Goal: Task Accomplishment & Management: Complete application form

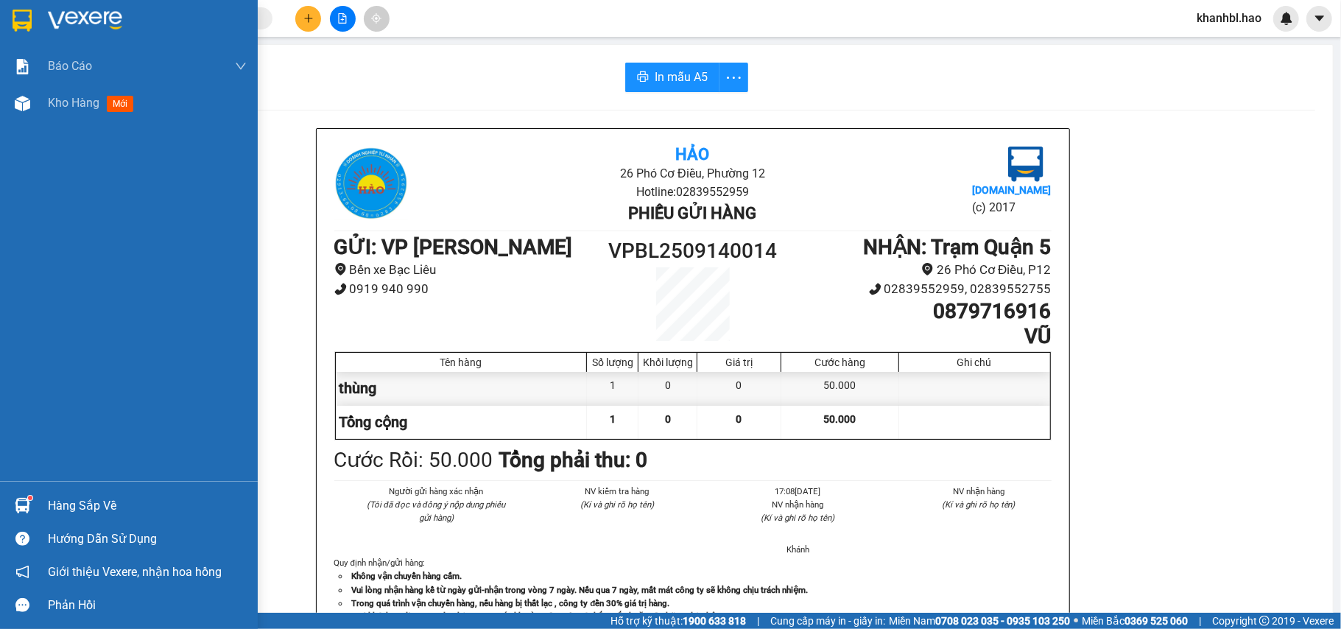
click at [18, 24] on img at bounding box center [22, 21] width 19 height 22
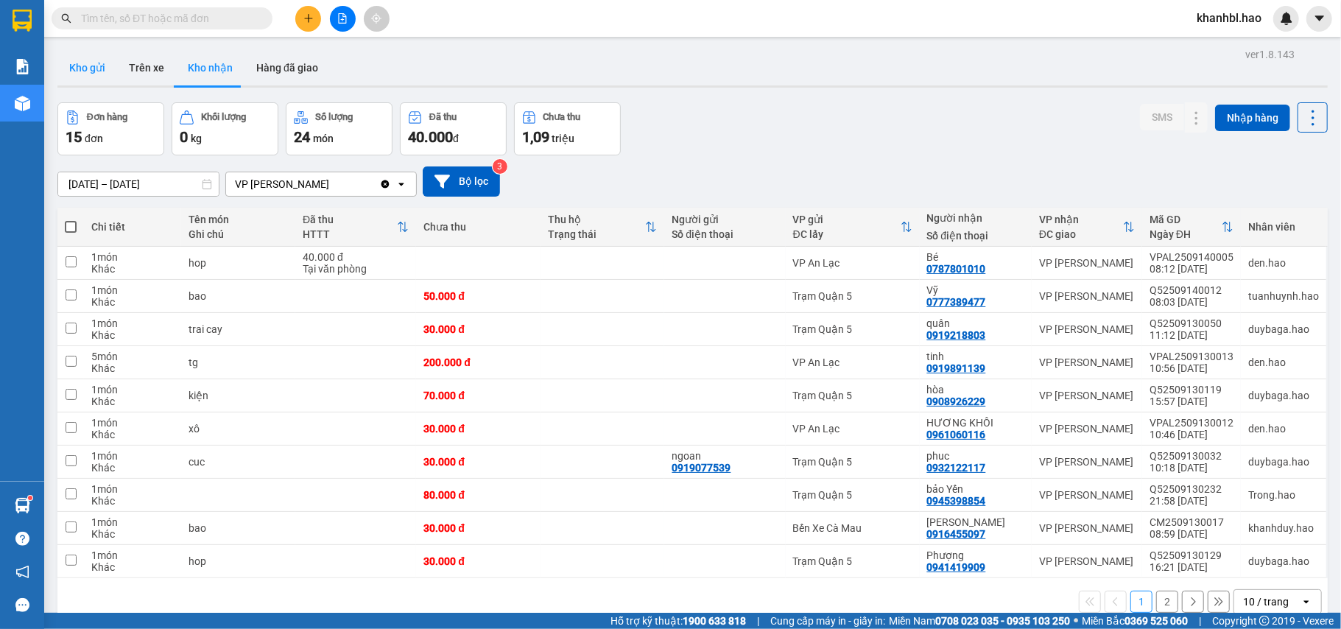
click at [90, 66] on button "Kho gửi" at bounding box center [87, 67] width 60 height 35
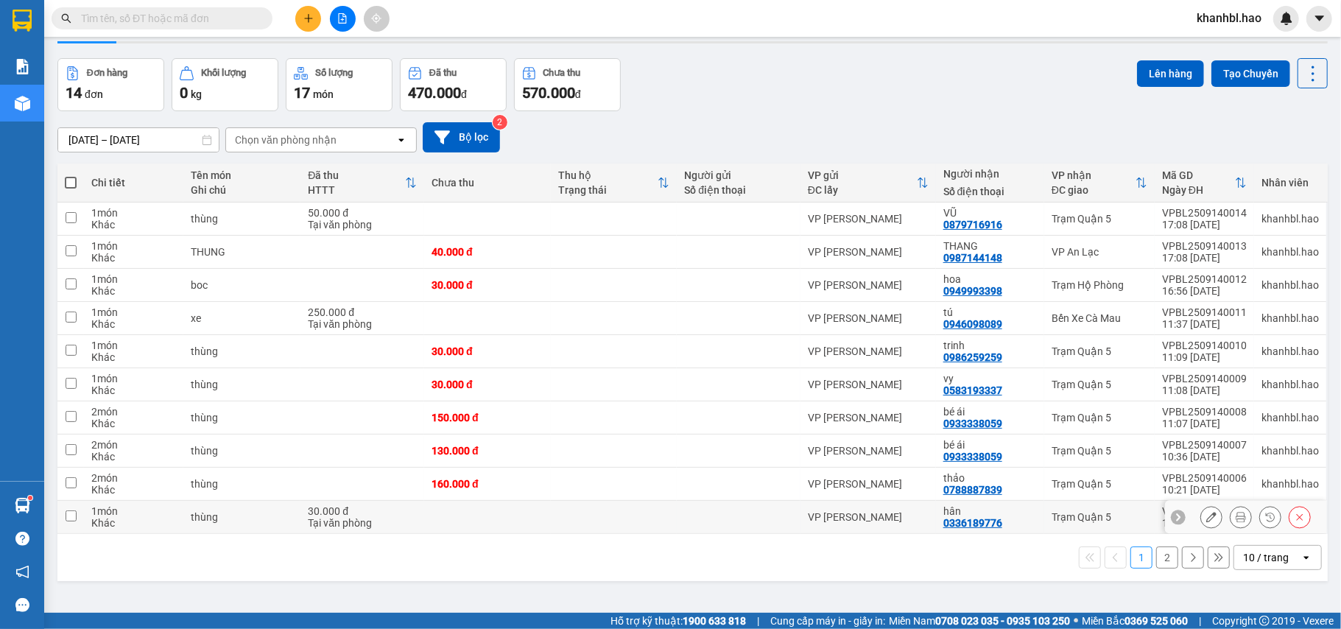
scroll to position [68, 0]
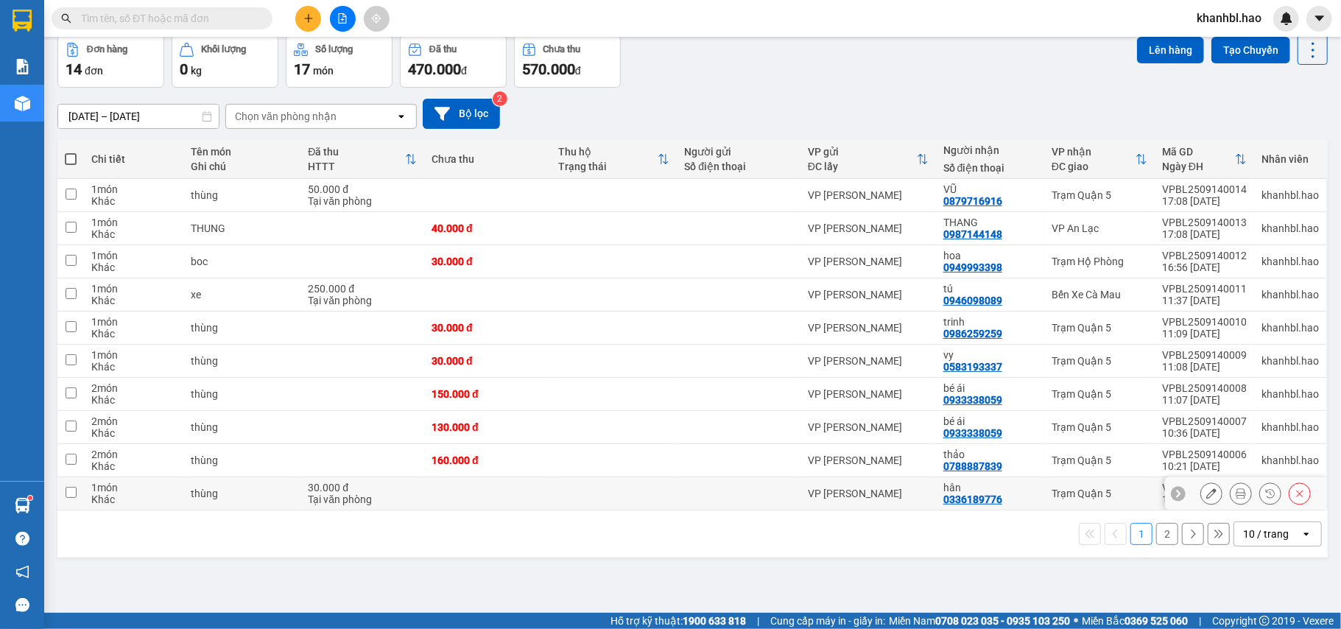
click at [71, 493] on input "checkbox" at bounding box center [71, 492] width 11 height 11
checkbox input "true"
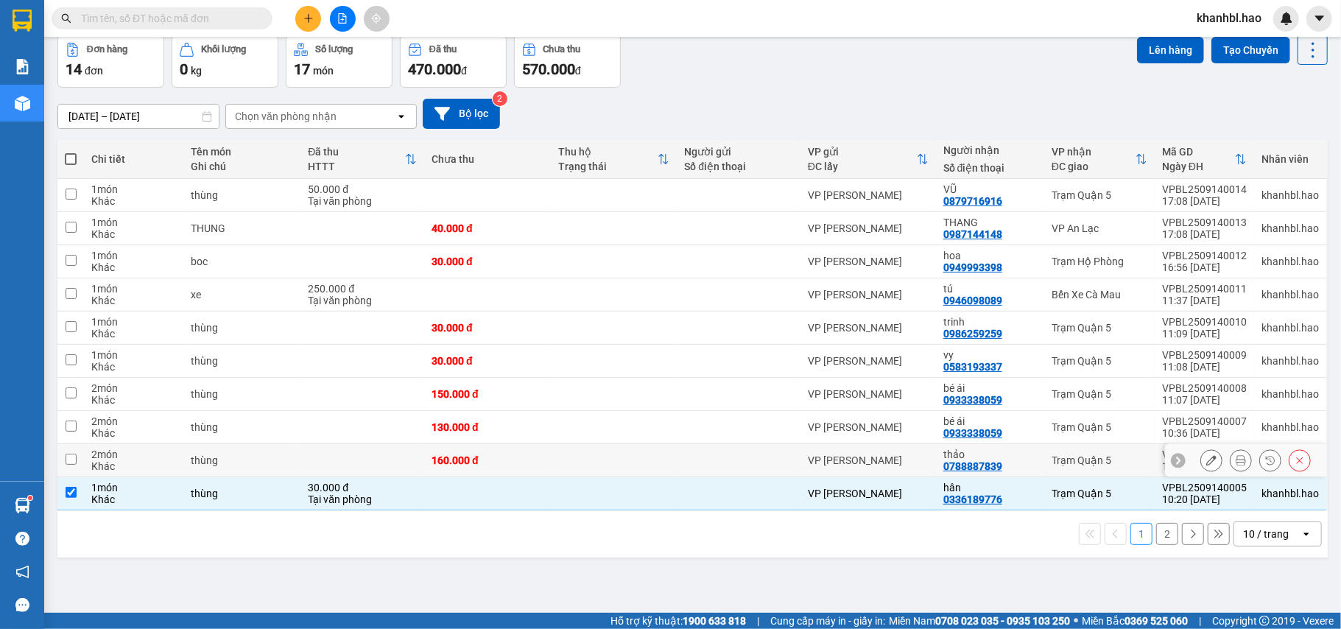
drag, startPoint x: 71, startPoint y: 470, endPoint x: 72, endPoint y: 458, distance: 11.8
click at [71, 462] on td at bounding box center [70, 460] width 27 height 33
checkbox input "true"
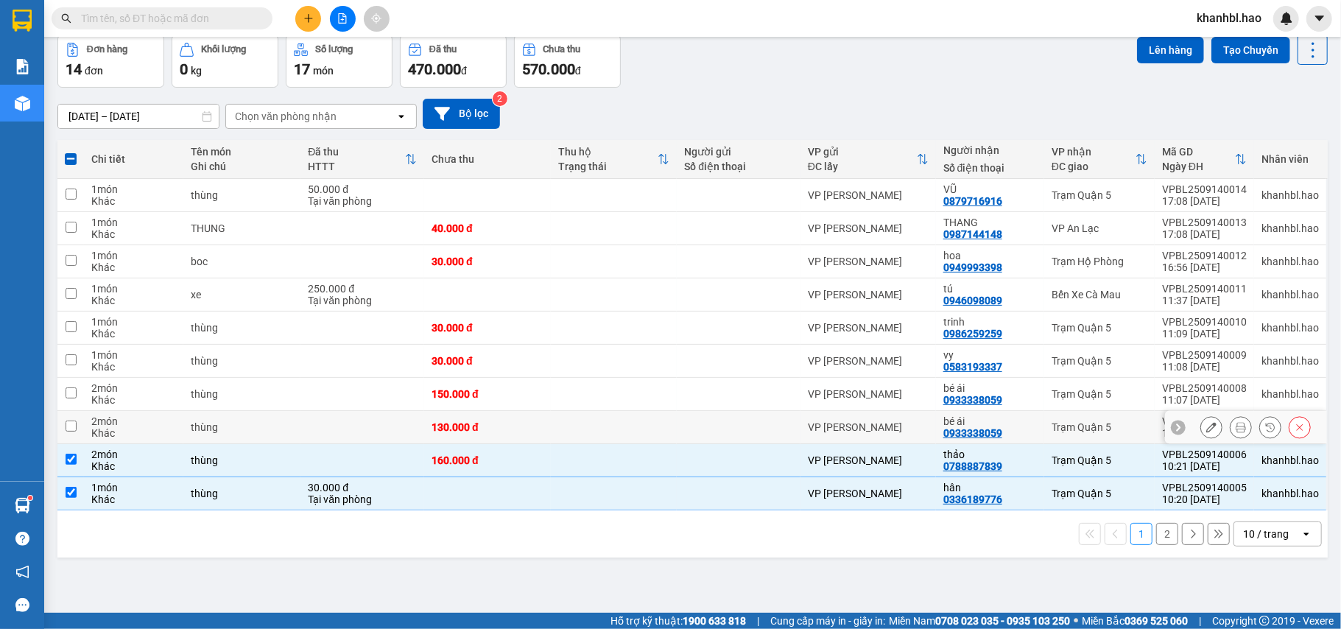
click at [74, 420] on td at bounding box center [70, 427] width 27 height 33
checkbox input "true"
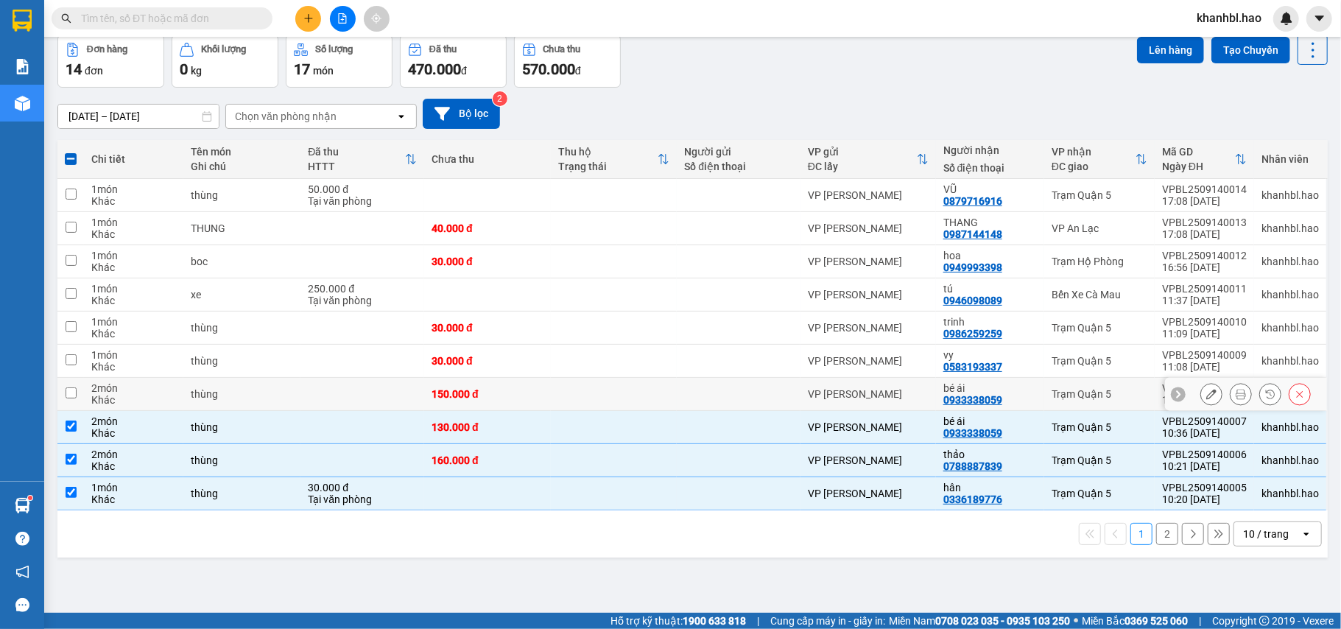
drag, startPoint x: 74, startPoint y: 390, endPoint x: 68, endPoint y: 339, distance: 51.1
click at [74, 387] on td at bounding box center [70, 394] width 27 height 33
checkbox input "true"
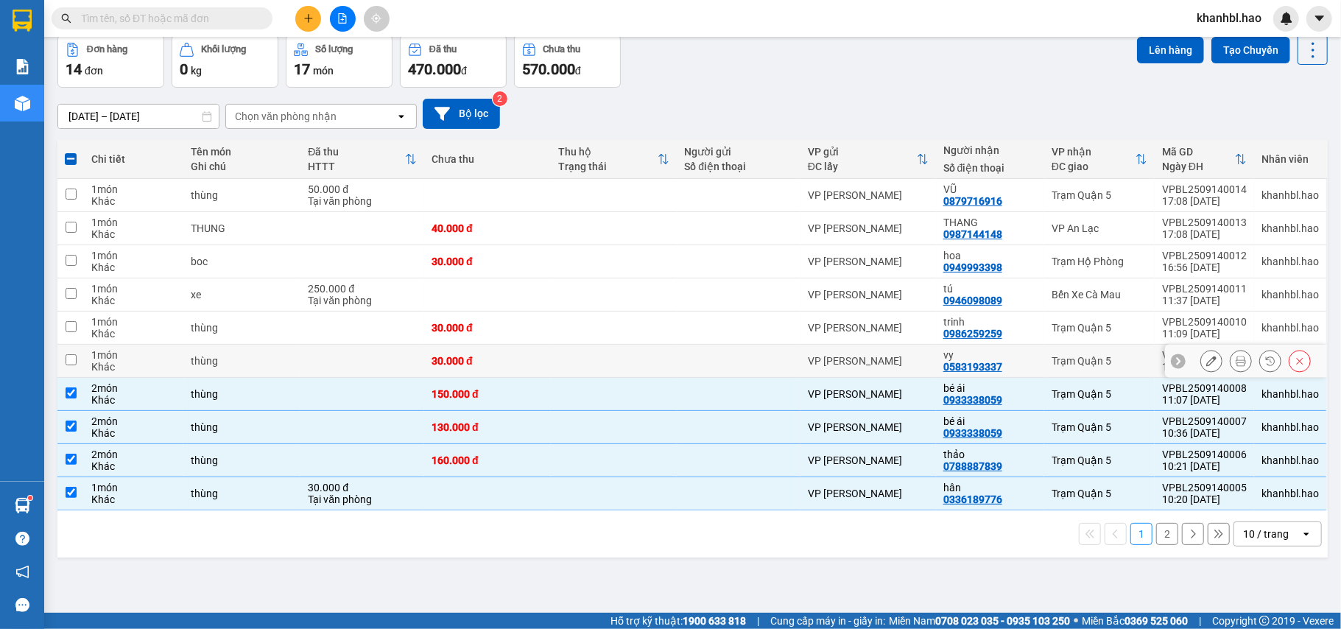
drag, startPoint x: 71, startPoint y: 355, endPoint x: 71, endPoint y: 331, distance: 24.3
click at [71, 352] on td at bounding box center [70, 361] width 27 height 33
checkbox input "true"
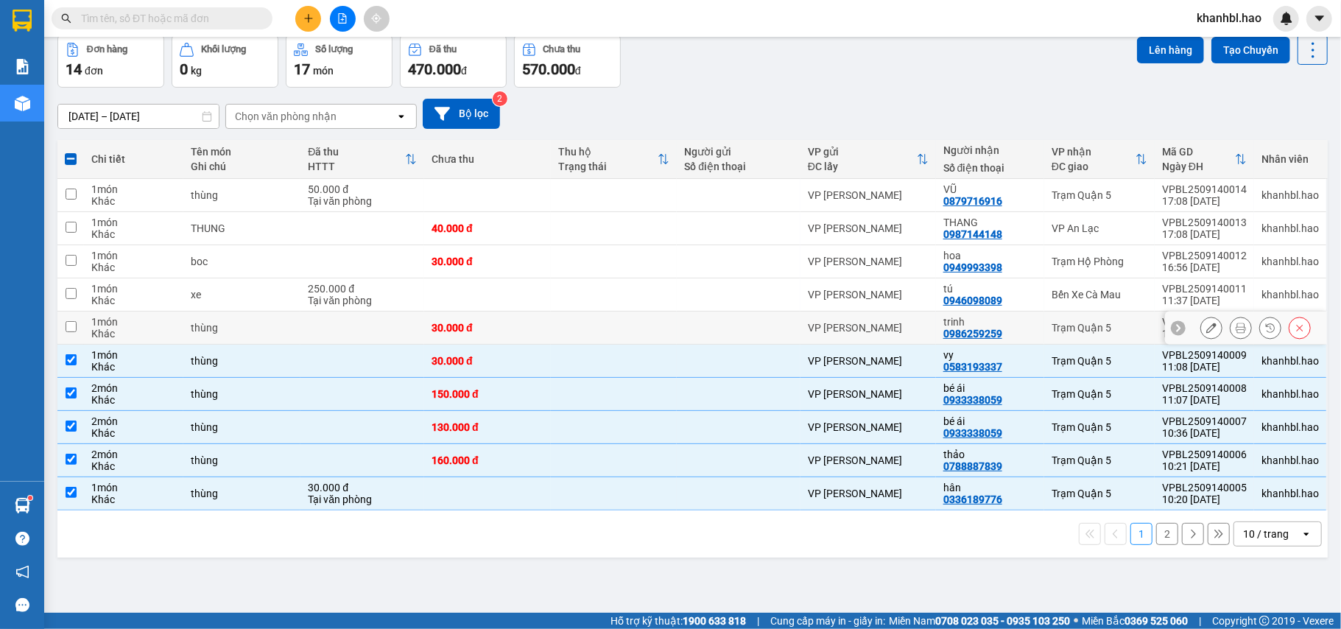
click at [71, 330] on input "checkbox" at bounding box center [71, 326] width 11 height 11
checkbox input "true"
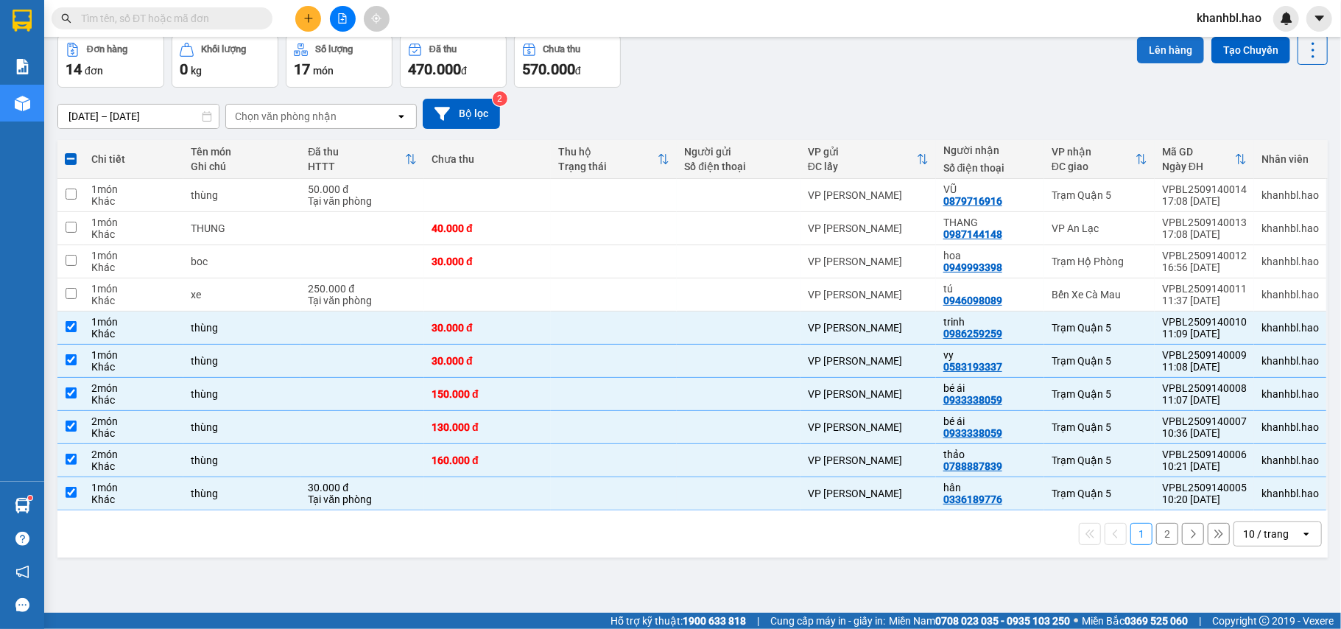
click at [1147, 52] on button "Lên hàng" at bounding box center [1170, 50] width 67 height 27
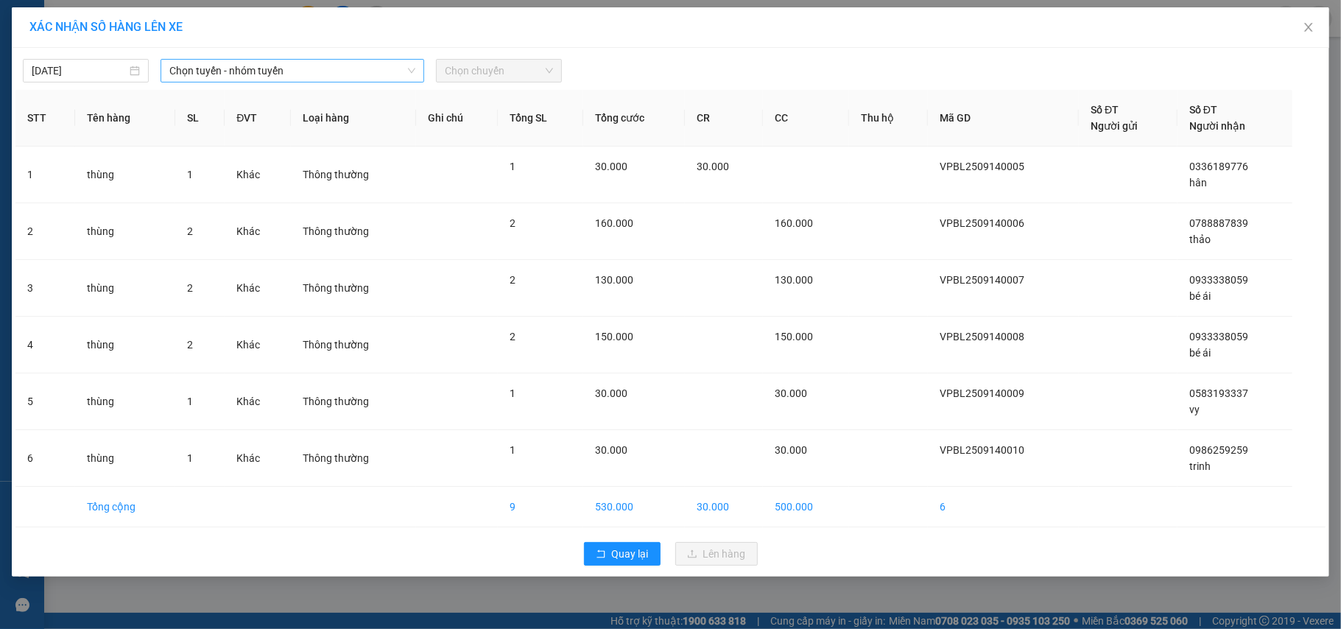
click at [240, 60] on span "Chọn tuyến - nhóm tuyến" at bounding box center [292, 71] width 246 height 22
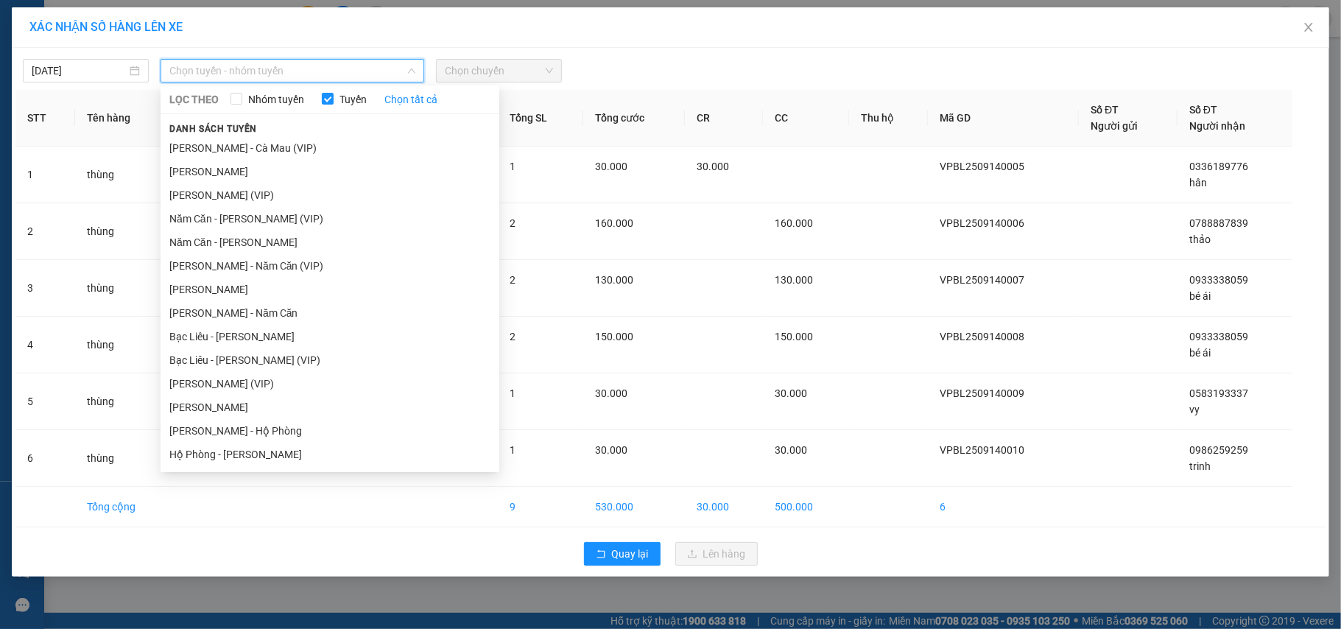
drag, startPoint x: 242, startPoint y: 169, endPoint x: 407, endPoint y: 124, distance: 171.0
click at [244, 168] on li "[PERSON_NAME]" at bounding box center [330, 172] width 339 height 24
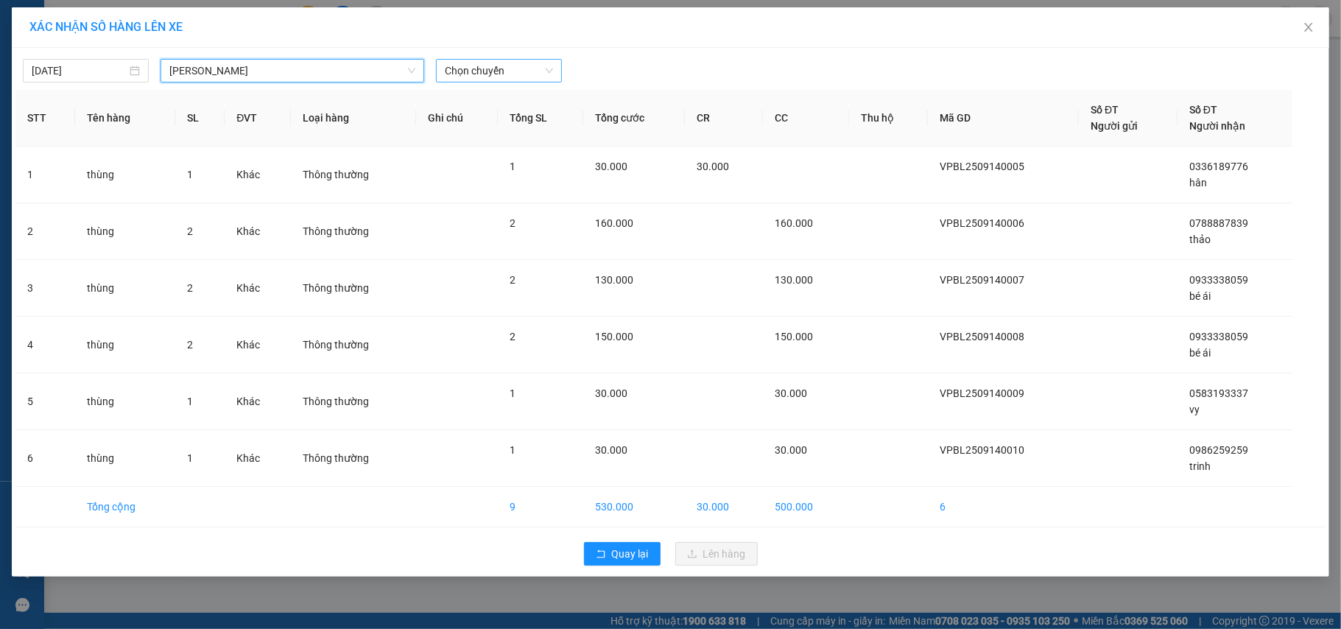
click at [483, 69] on span "Chọn chuyến" at bounding box center [499, 71] width 108 height 22
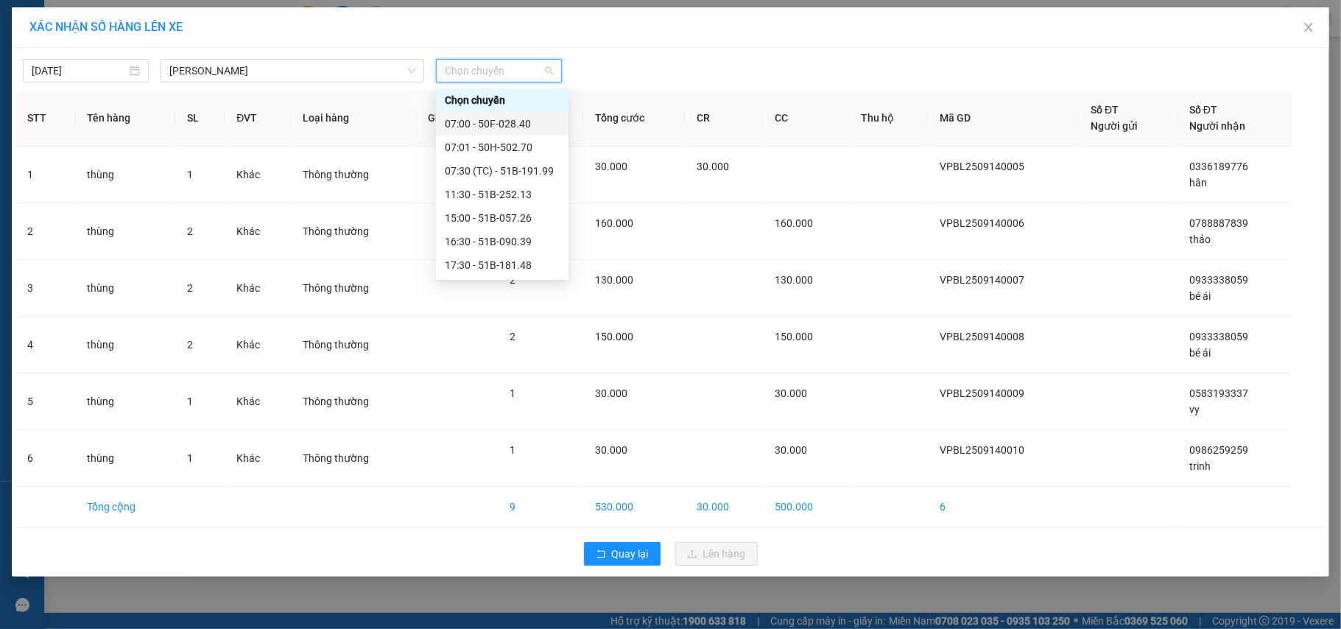
drag, startPoint x: 527, startPoint y: 124, endPoint x: 539, endPoint y: 151, distance: 29.7
click at [527, 122] on div "07:00 - 50F-028.40" at bounding box center [502, 124] width 115 height 16
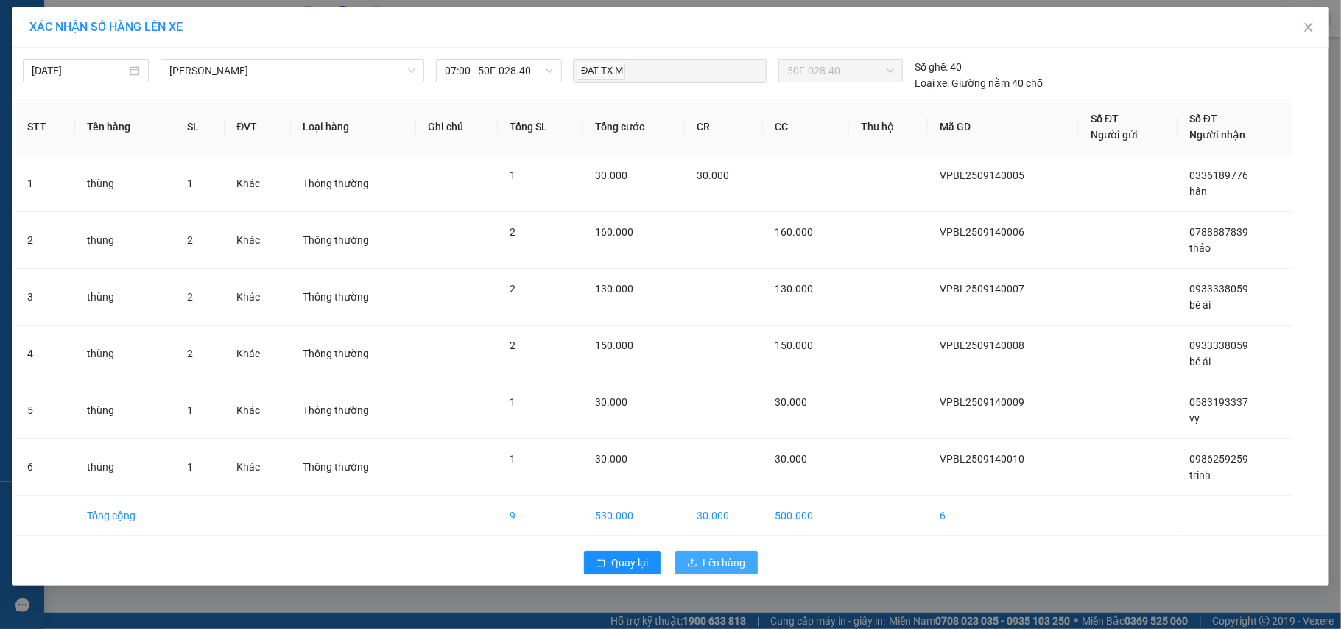
click at [722, 558] on span "Lên hàng" at bounding box center [724, 562] width 43 height 16
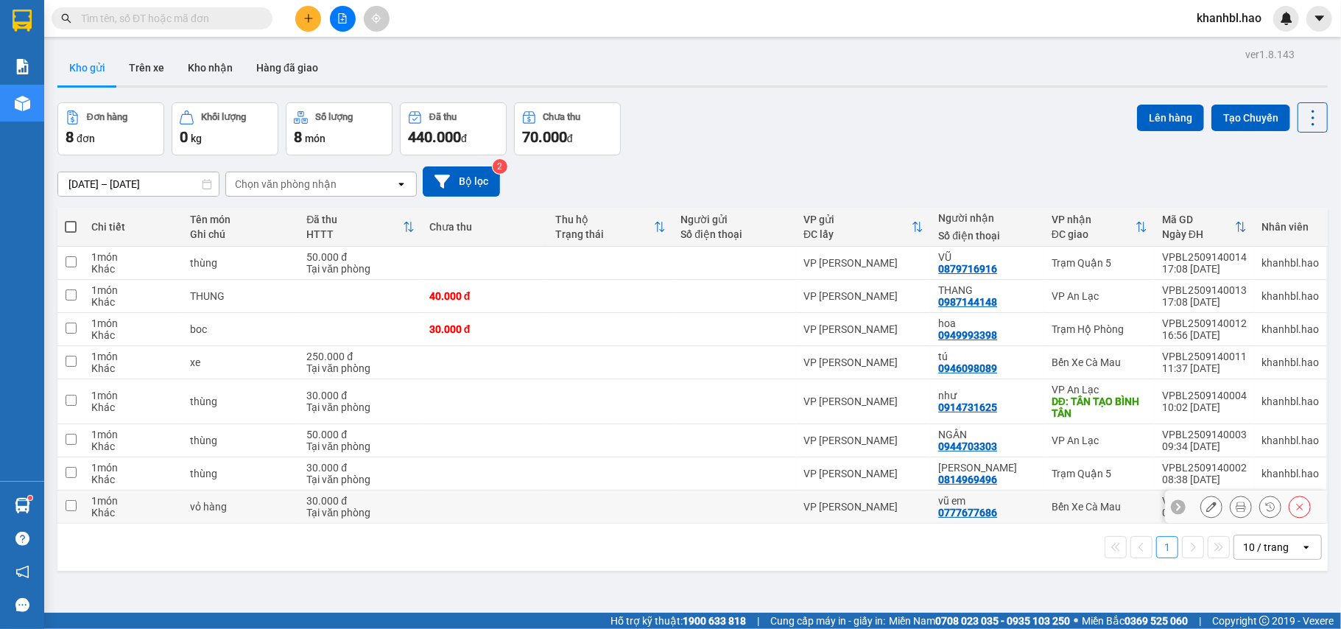
click at [66, 510] on input "checkbox" at bounding box center [71, 505] width 11 height 11
checkbox input "true"
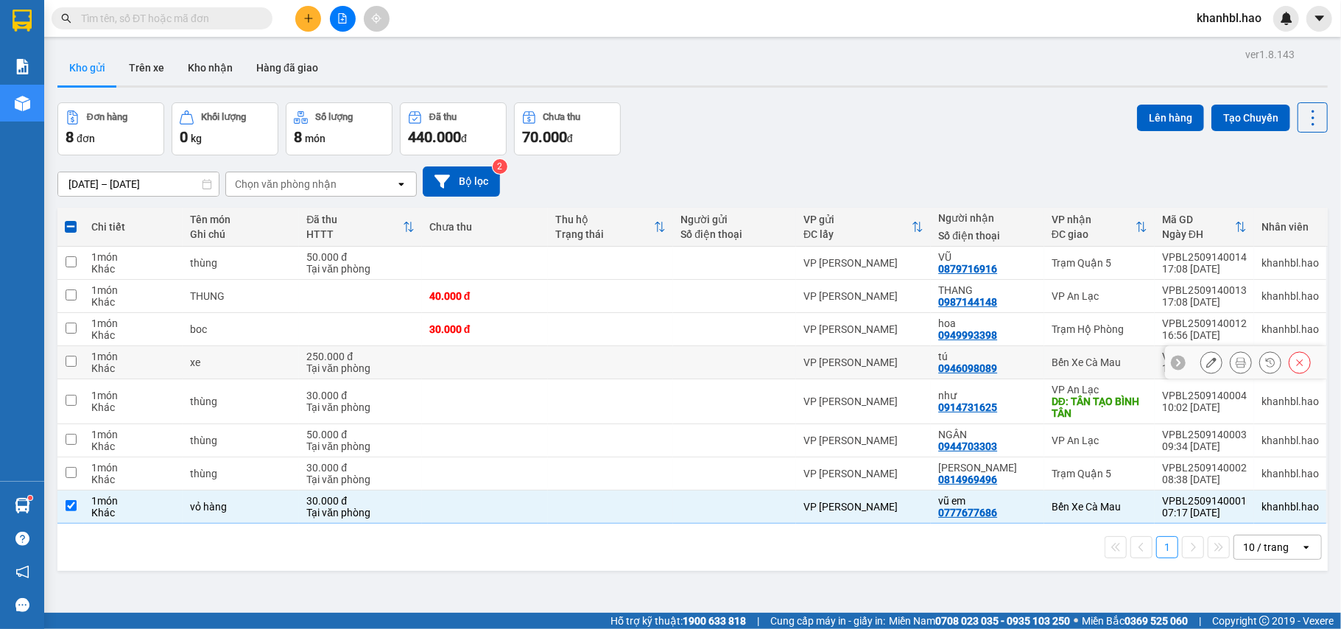
click at [72, 367] on input "checkbox" at bounding box center [71, 361] width 11 height 11
checkbox input "true"
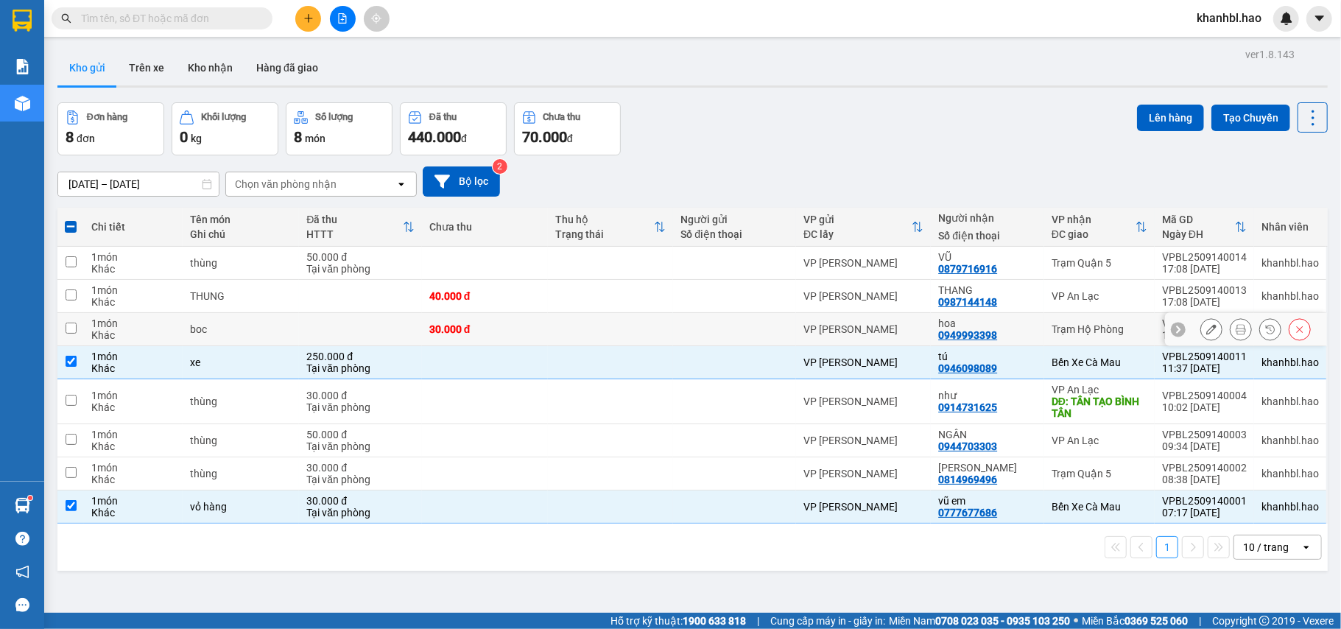
click at [71, 333] on input "checkbox" at bounding box center [71, 328] width 11 height 11
checkbox input "true"
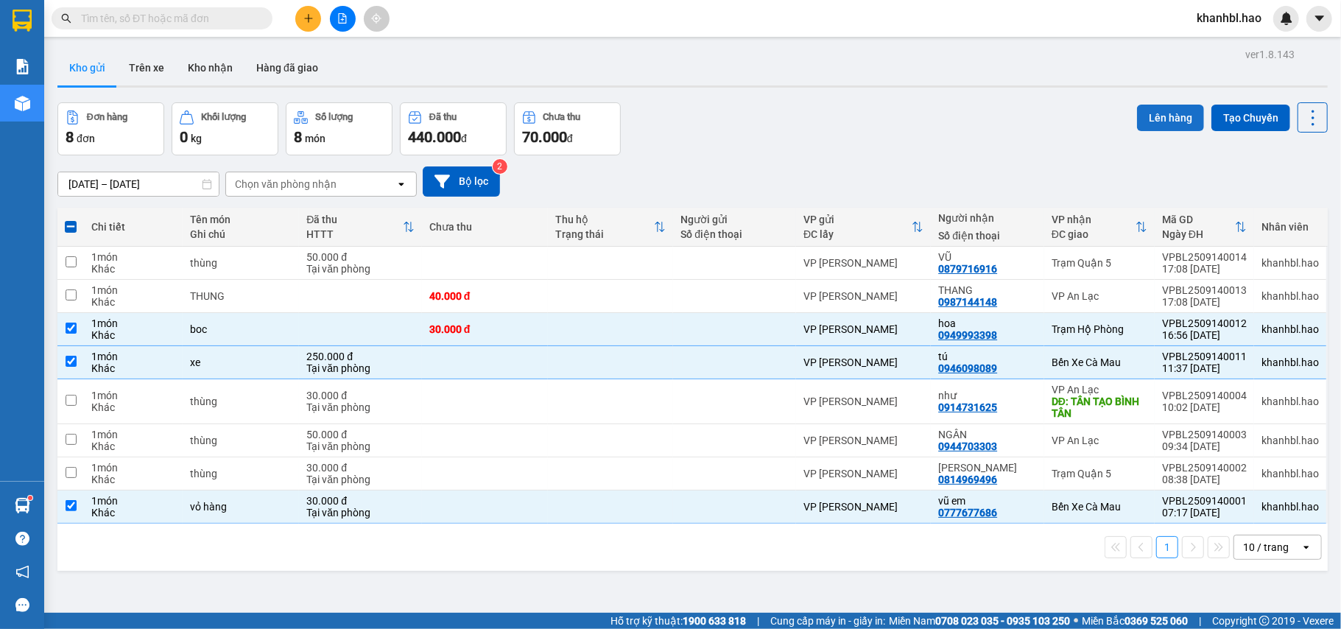
click at [1161, 110] on button "Lên hàng" at bounding box center [1170, 118] width 67 height 27
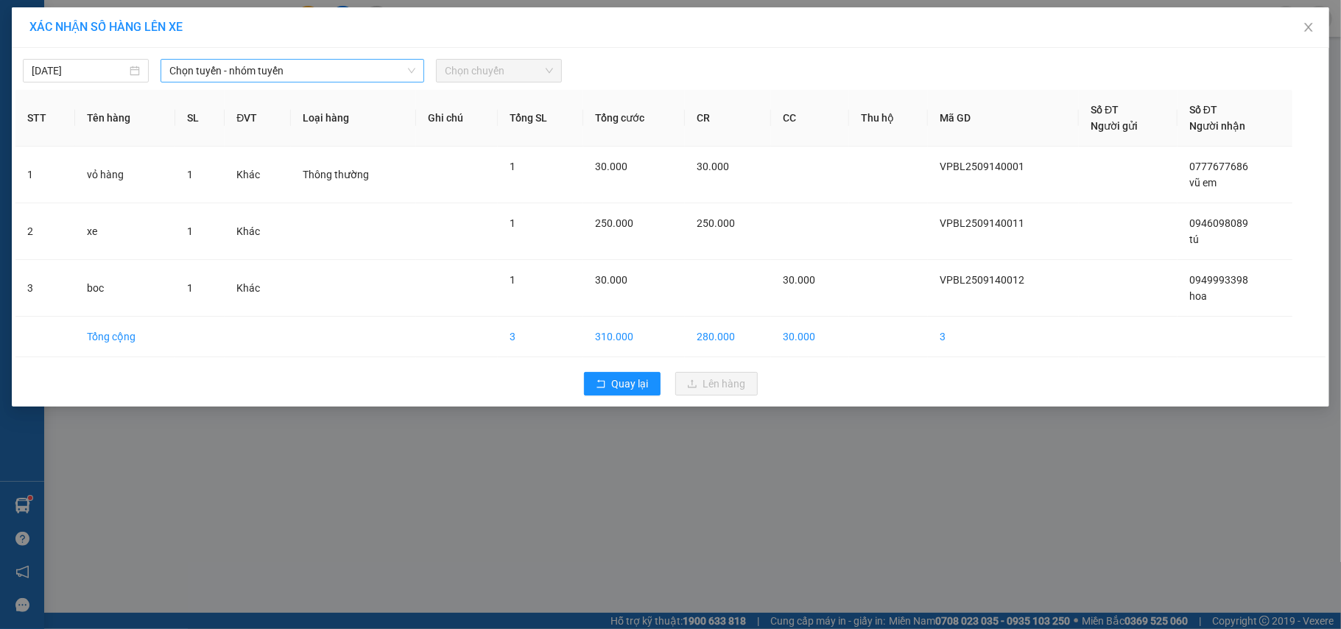
drag, startPoint x: 259, startPoint y: 66, endPoint x: 251, endPoint y: 62, distance: 8.9
click at [256, 63] on span "Chọn tuyến - nhóm tuyến" at bounding box center [292, 71] width 246 height 22
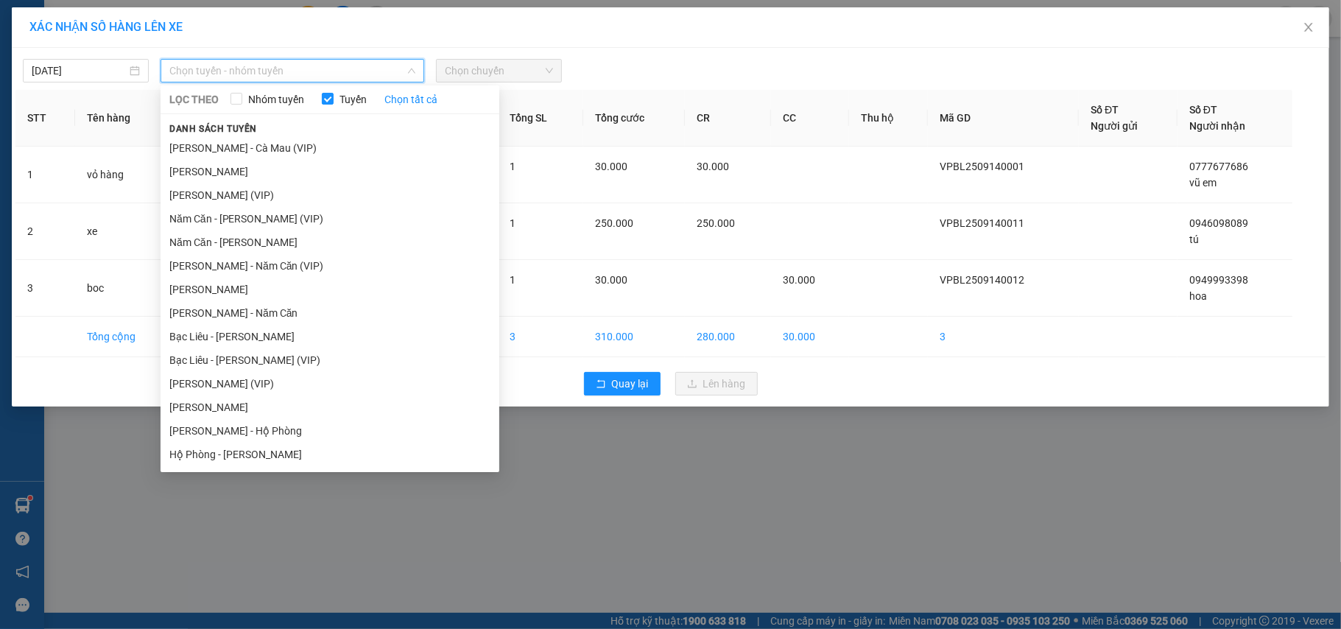
drag, startPoint x: 230, startPoint y: 150, endPoint x: 252, endPoint y: 143, distance: 22.6
click at [233, 149] on li "[PERSON_NAME] - Cà Mau (VIP)" at bounding box center [330, 148] width 339 height 24
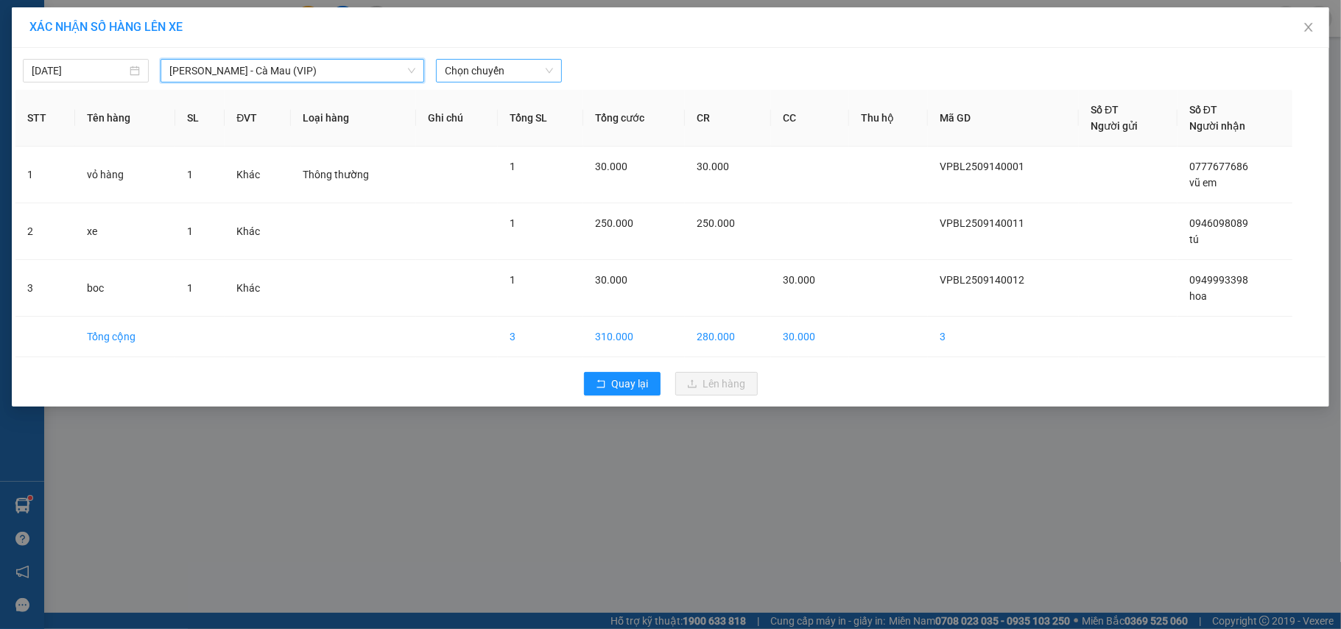
click at [487, 66] on span "Chọn chuyến" at bounding box center [499, 71] width 108 height 22
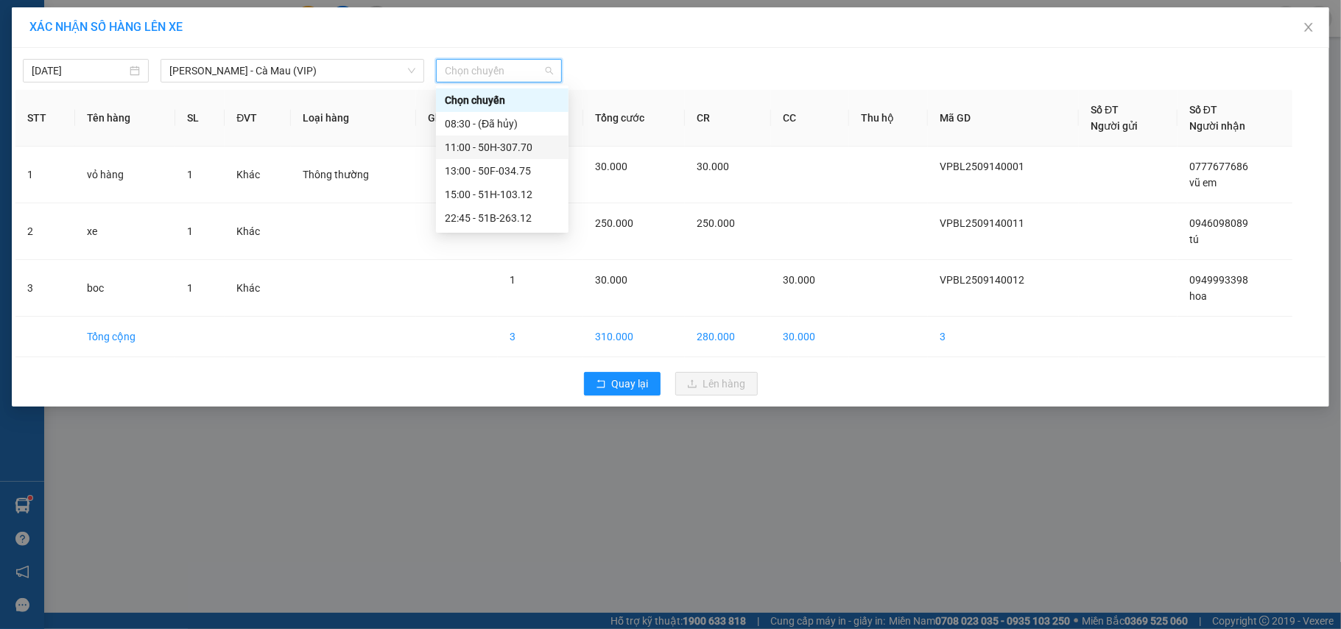
click at [531, 148] on div "11:00 - 50H-307.70" at bounding box center [502, 147] width 115 height 16
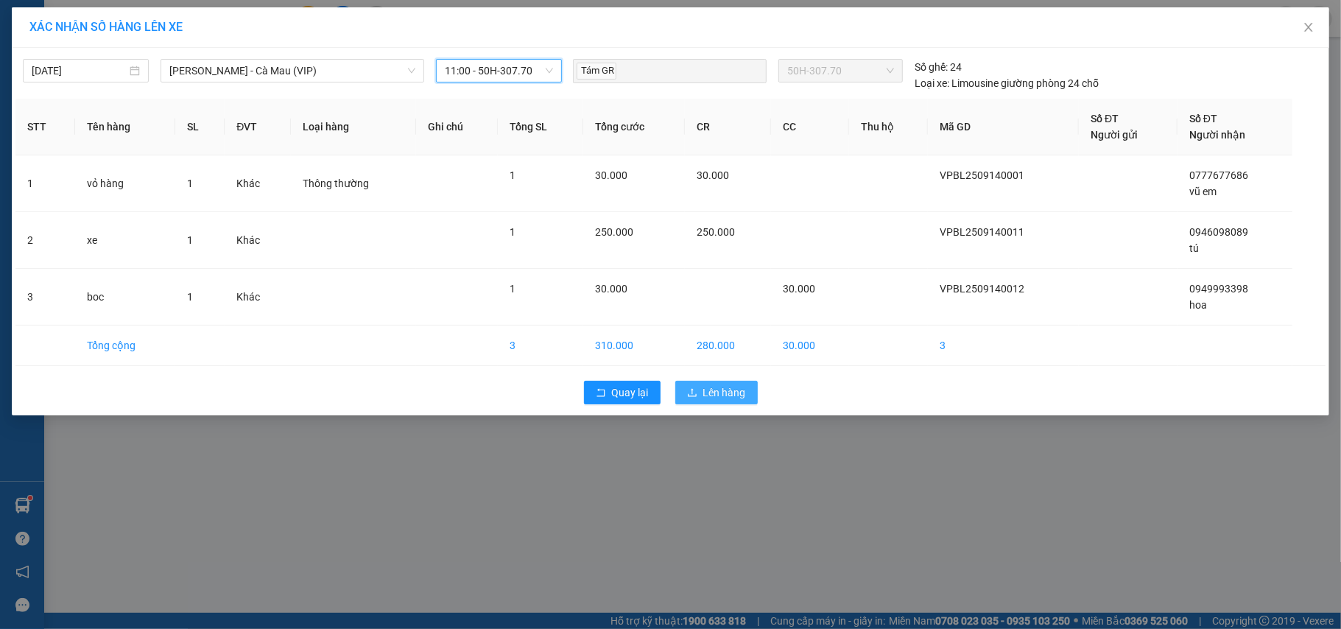
click at [741, 399] on span "Lên hàng" at bounding box center [724, 392] width 43 height 16
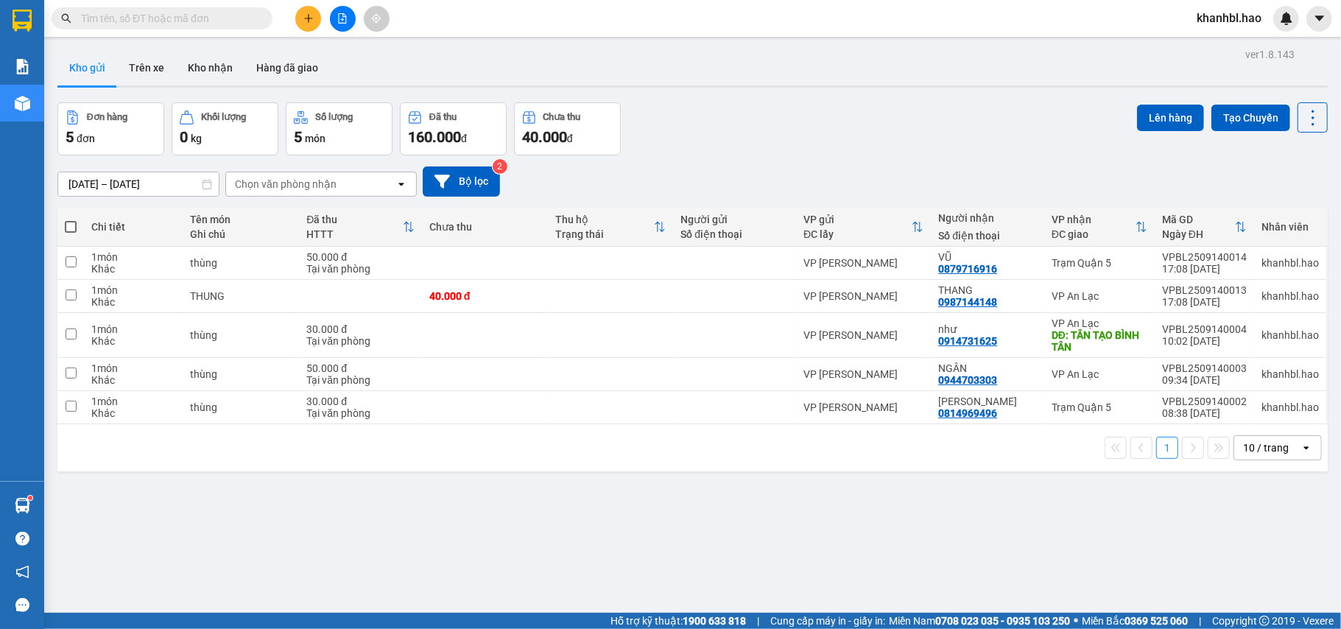
click at [68, 228] on span at bounding box center [71, 227] width 12 height 12
click at [71, 219] on input "checkbox" at bounding box center [71, 219] width 0 height 0
checkbox input "true"
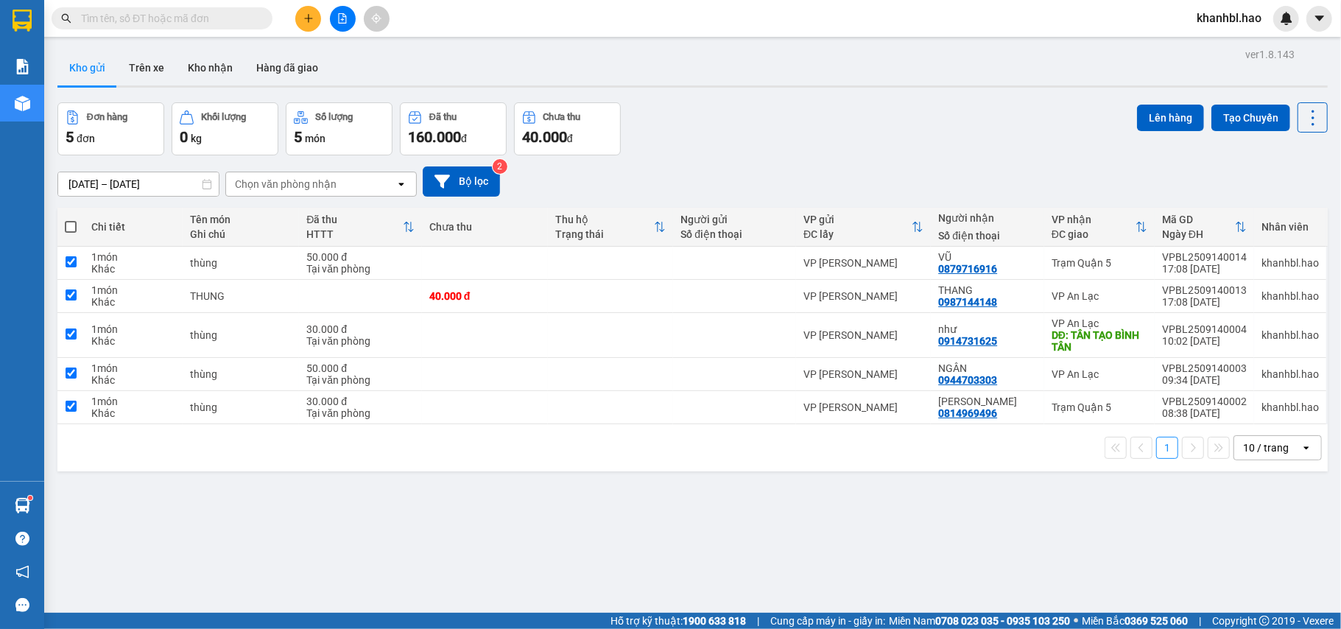
checkbox input "true"
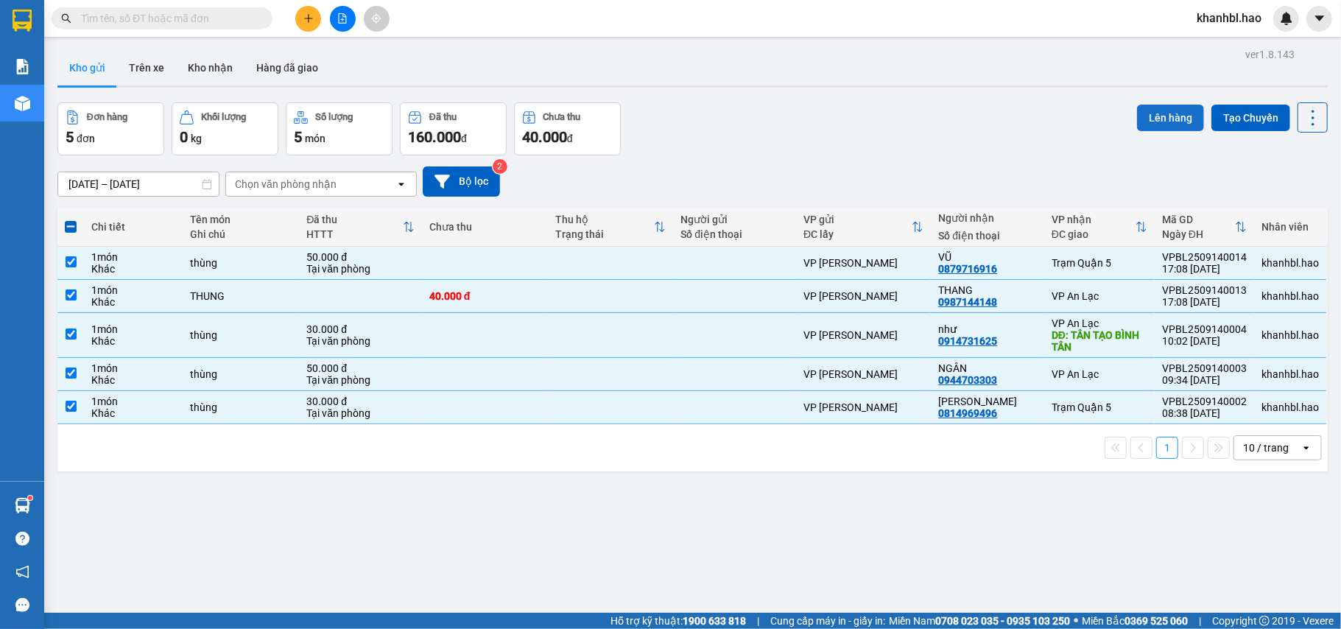
click at [1147, 113] on button "Lên hàng" at bounding box center [1170, 118] width 67 height 27
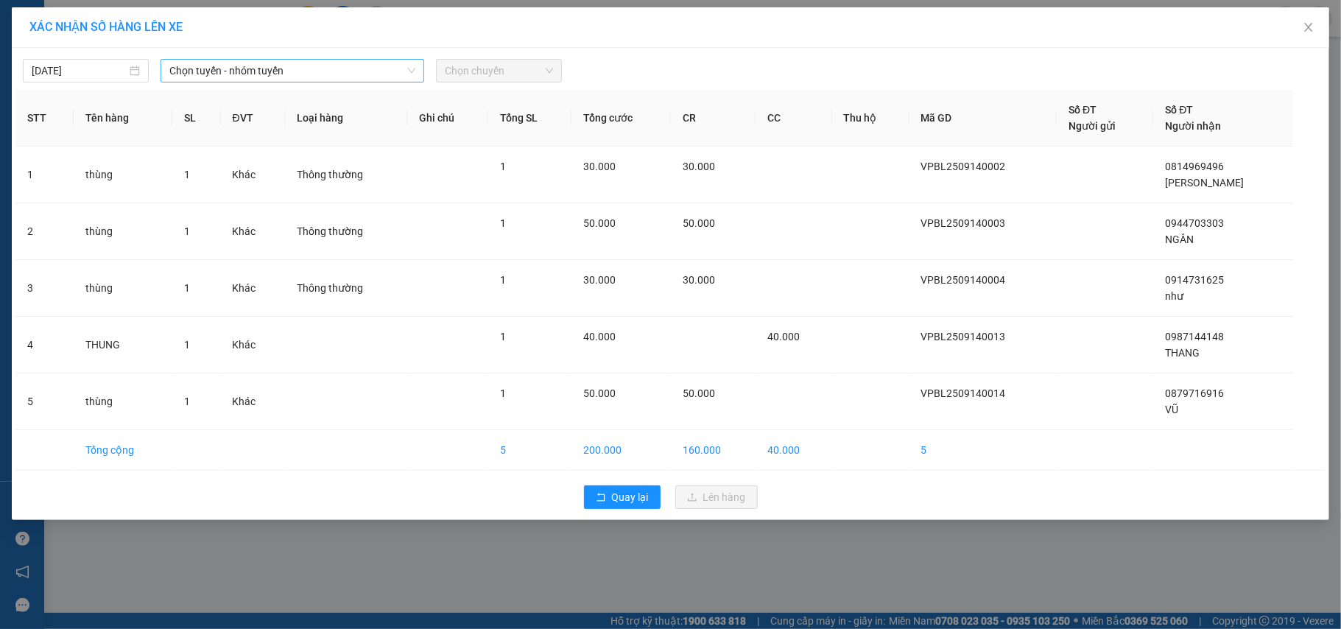
click at [212, 63] on span "Chọn tuyến - nhóm tuyến" at bounding box center [292, 71] width 246 height 22
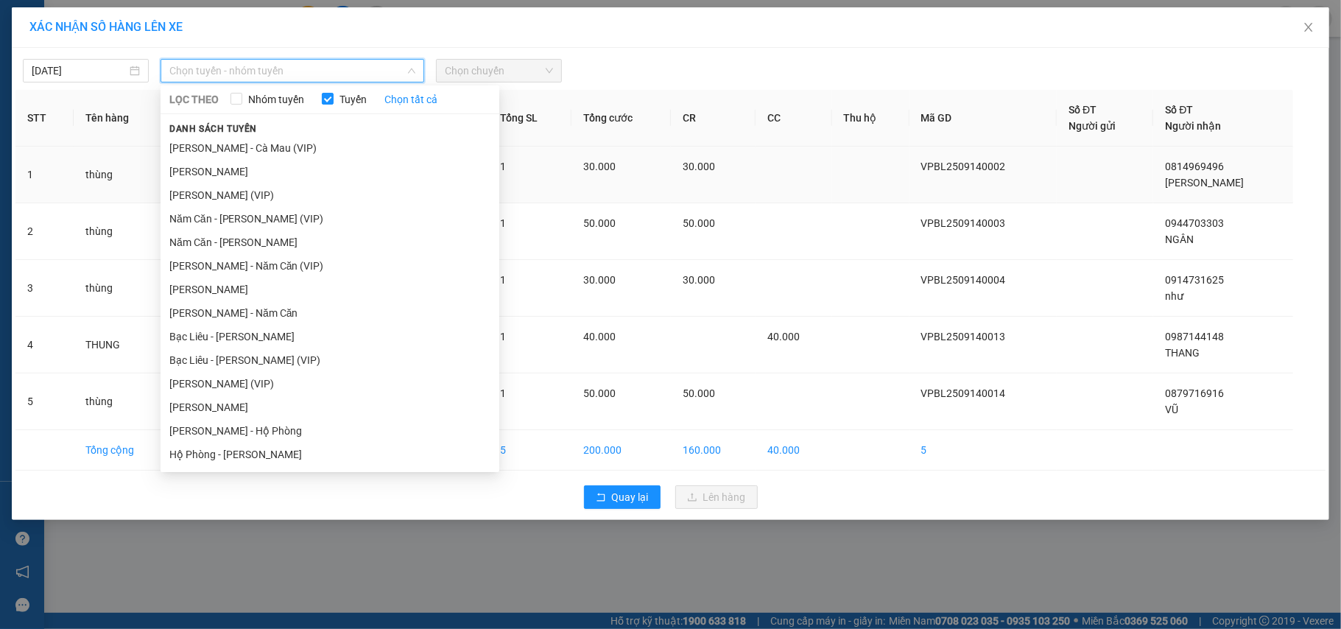
click at [222, 171] on li "[PERSON_NAME]" at bounding box center [330, 172] width 339 height 24
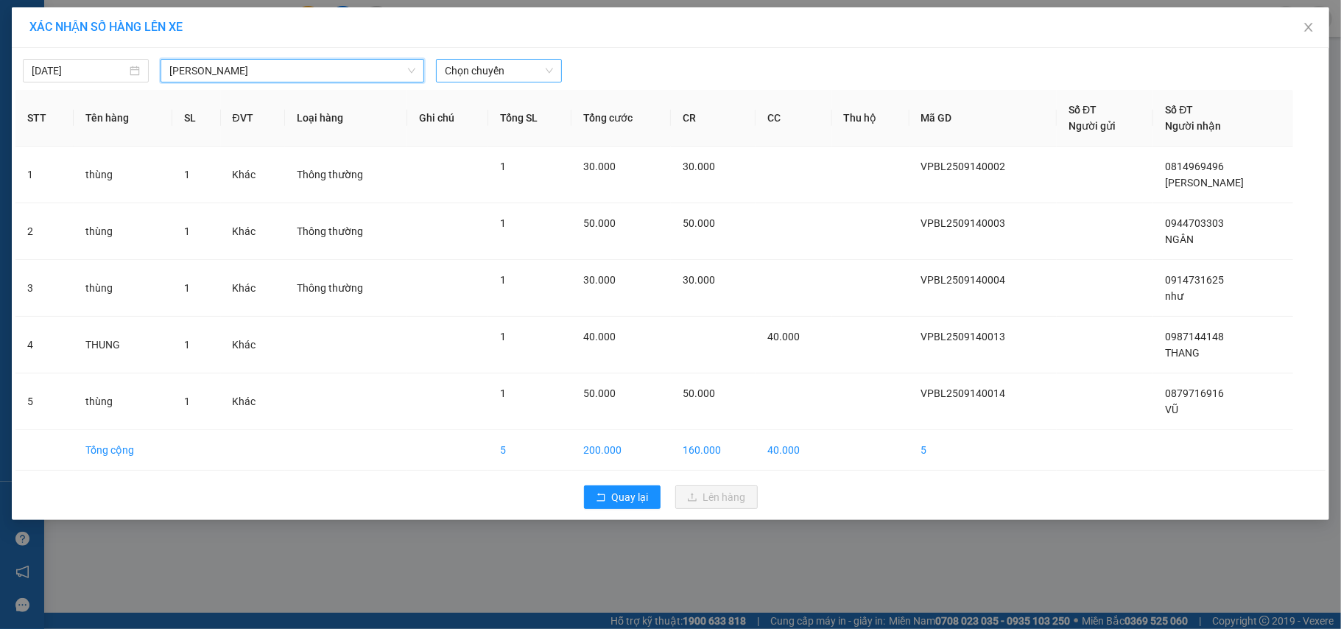
click at [490, 71] on span "Chọn chuyến" at bounding box center [499, 71] width 108 height 22
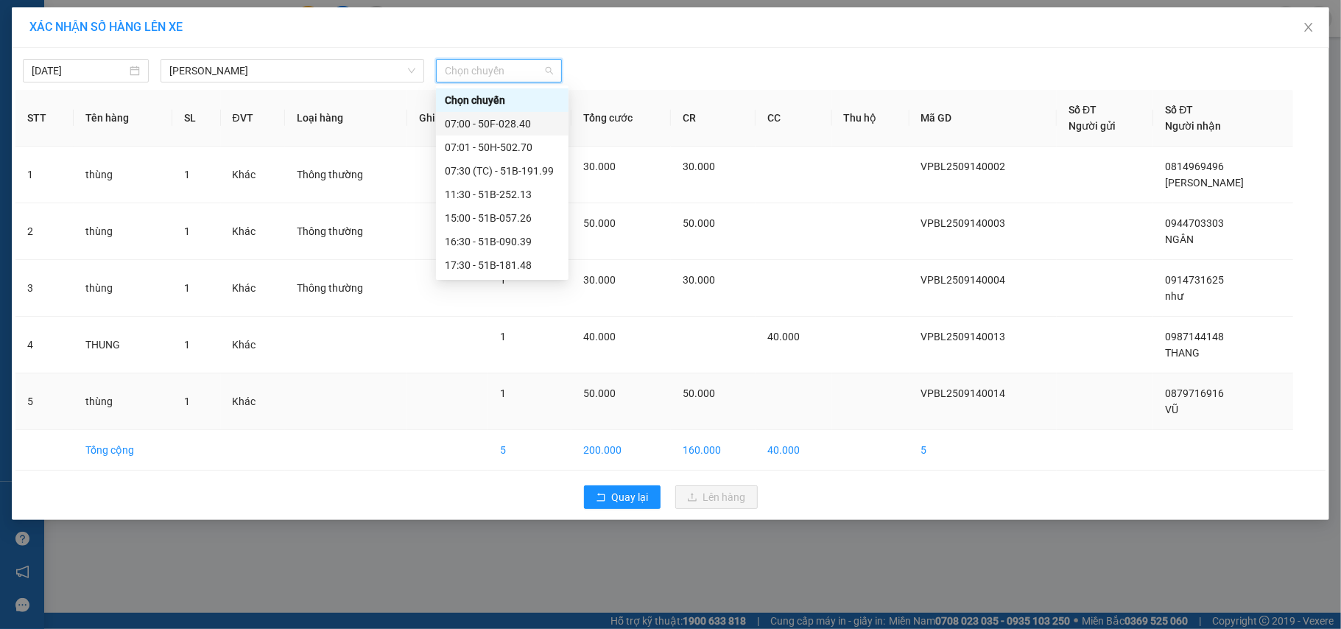
drag, startPoint x: 514, startPoint y: 124, endPoint x: 739, endPoint y: 383, distance: 342.9
click at [535, 145] on div "Chọn chuyến 07:00 - 50F-028.40 07:01 - 50H-502.70 07:30 (TC) - 51B-191.99 11:30…" at bounding box center [502, 335] width 133 height 495
click at [522, 124] on div "07:00 - 50F-028.40" at bounding box center [502, 124] width 115 height 16
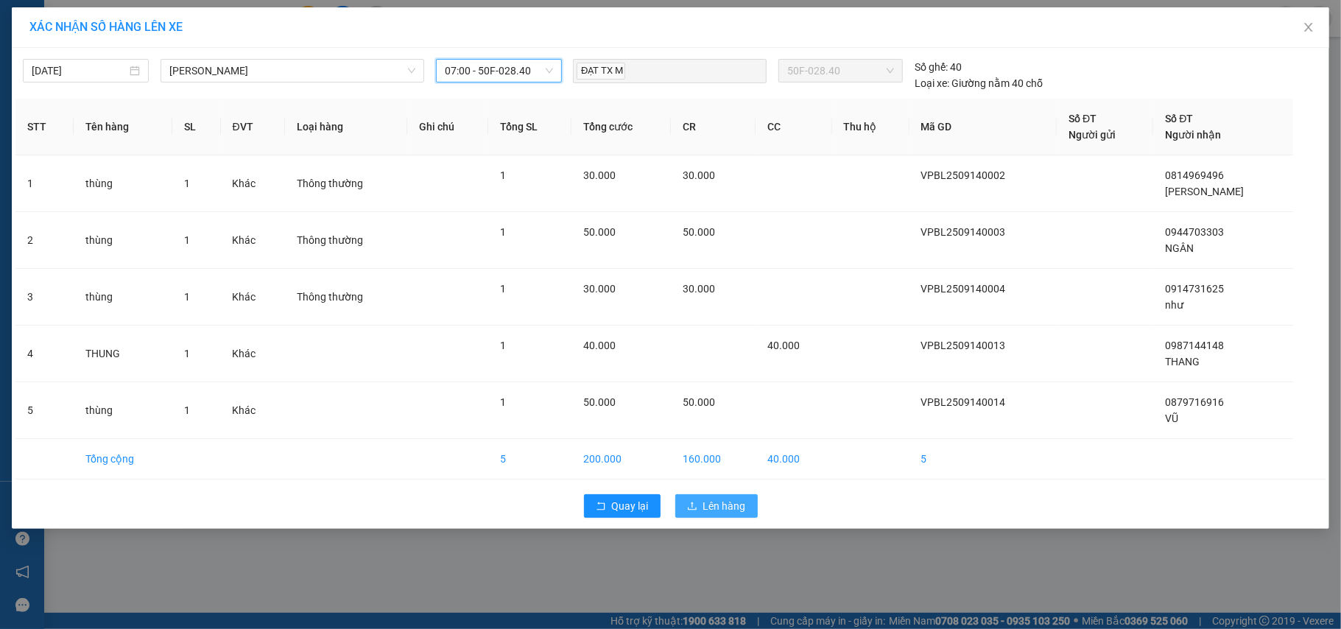
click at [728, 514] on span "Lên hàng" at bounding box center [724, 506] width 43 height 16
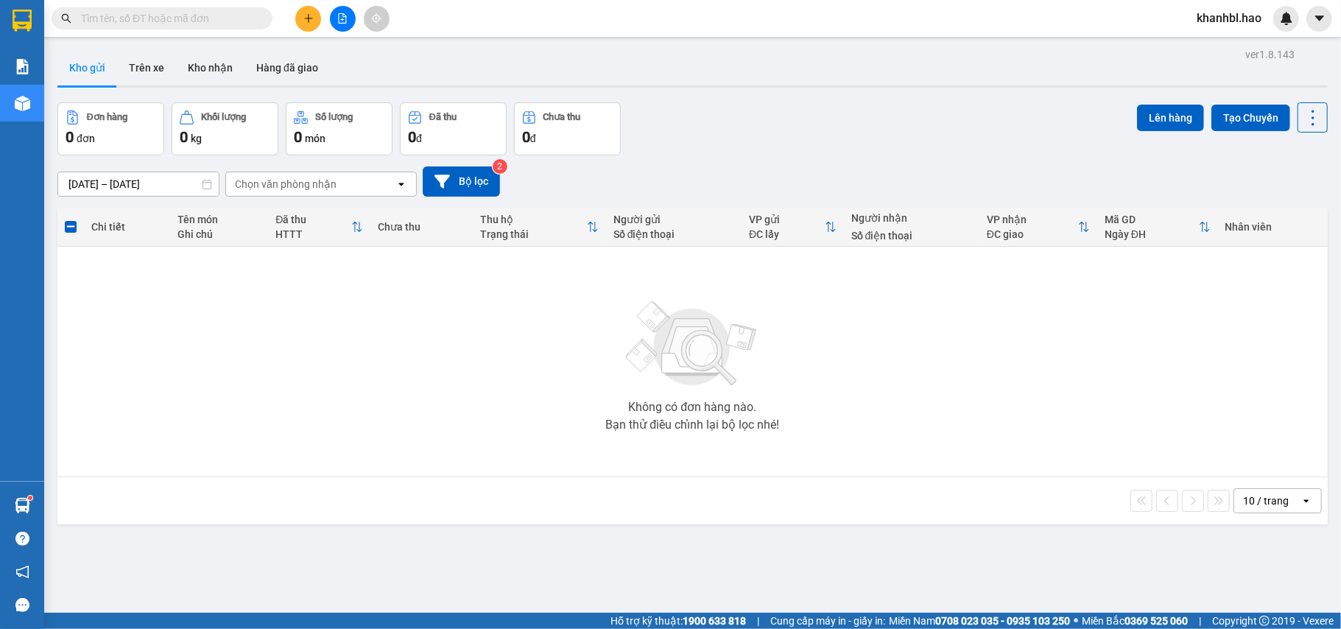
click at [315, 18] on button at bounding box center [308, 19] width 26 height 26
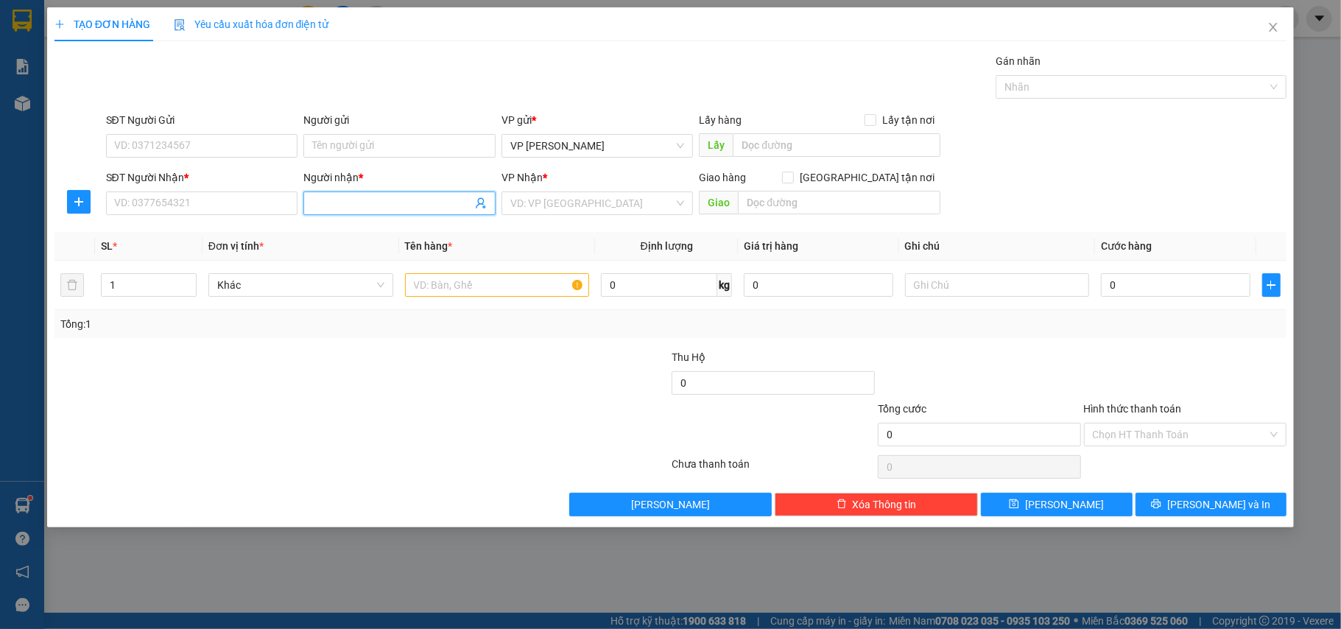
click at [364, 196] on input "Người nhận *" at bounding box center [392, 203] width 160 height 16
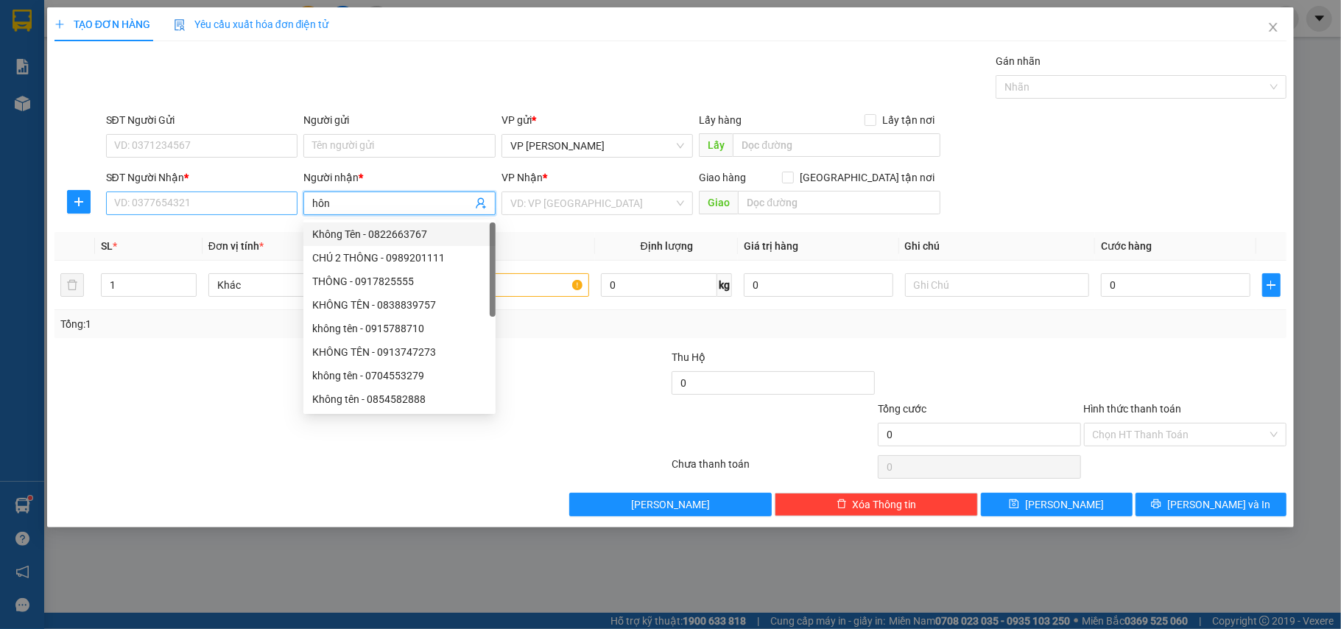
type input "hôn"
click at [280, 203] on input "SĐT Người Nhận *" at bounding box center [202, 203] width 192 height 24
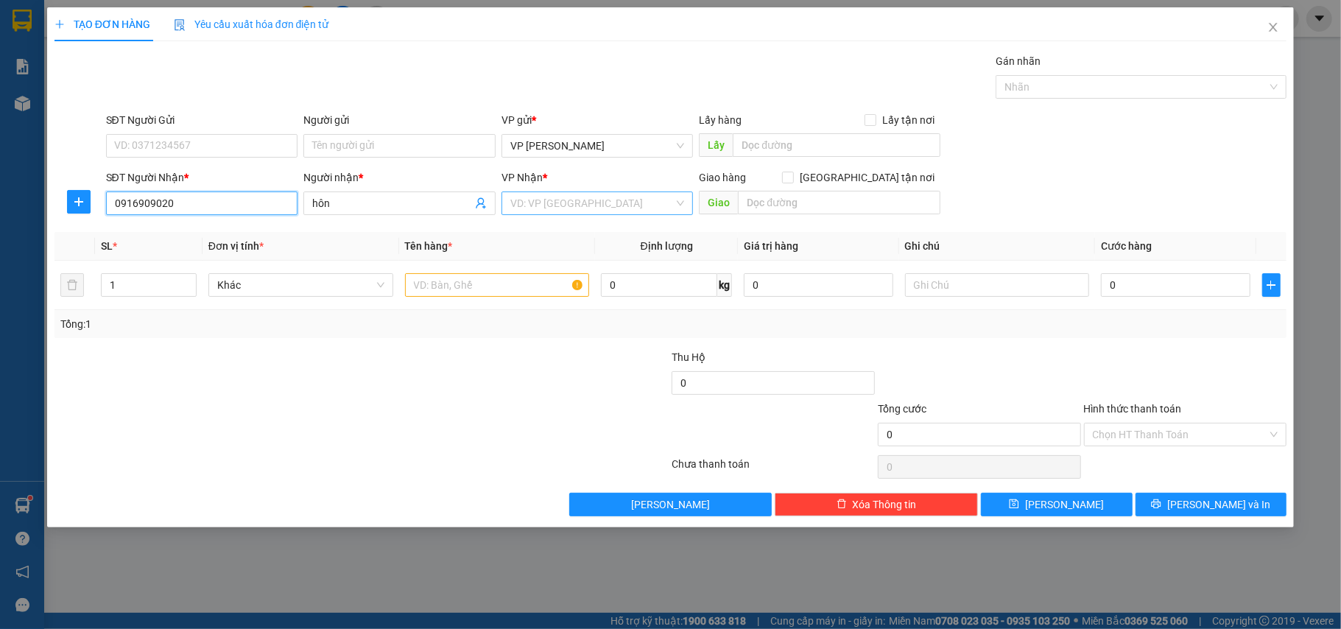
type input "0916909020"
click at [572, 206] on input "search" at bounding box center [592, 203] width 164 height 22
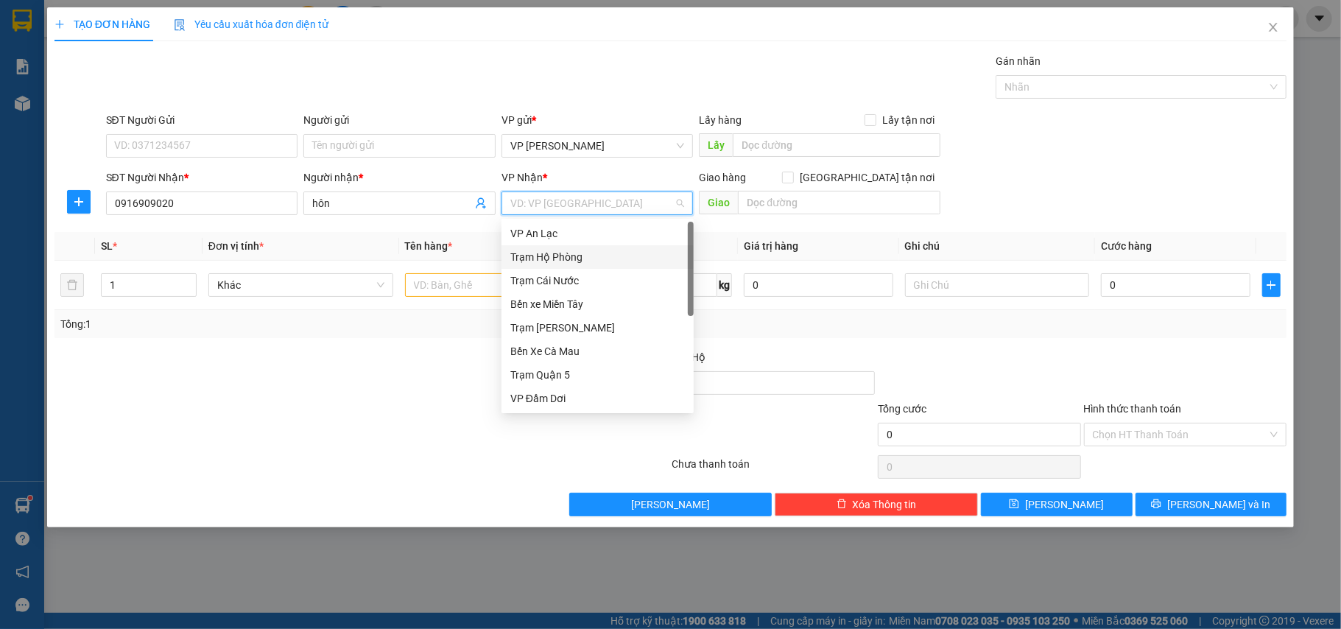
click at [574, 262] on div "Trạm Hộ Phòng" at bounding box center [597, 257] width 175 height 16
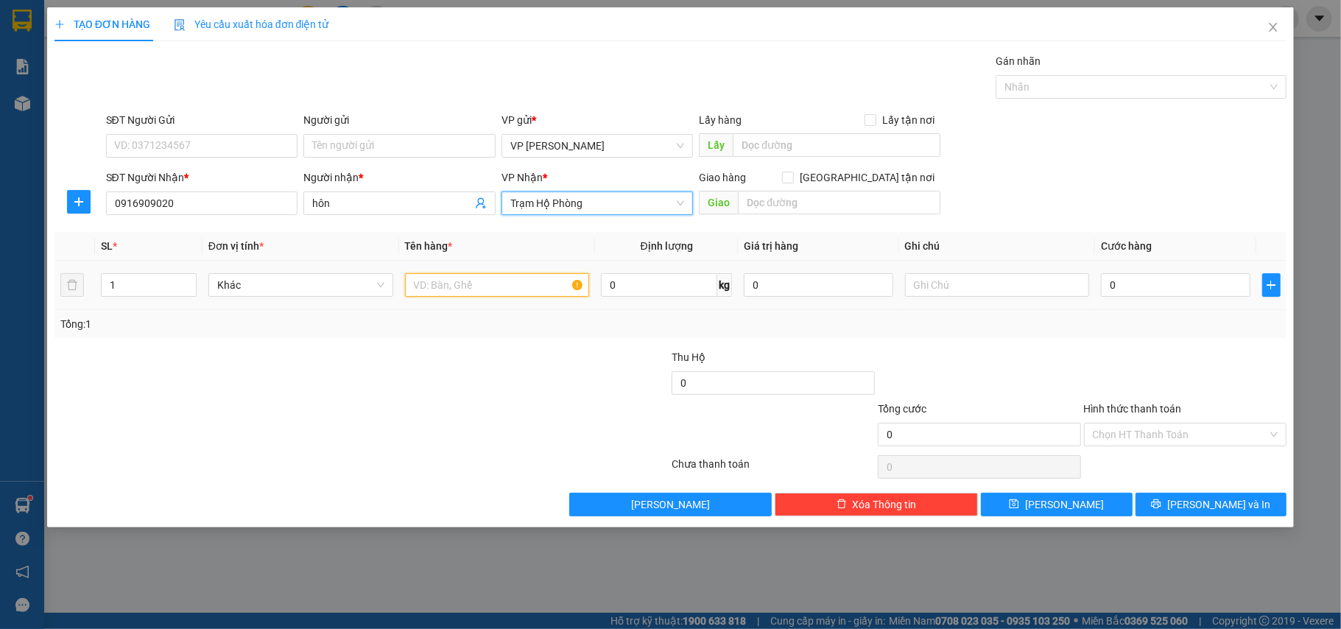
click at [504, 284] on input "text" at bounding box center [497, 285] width 185 height 24
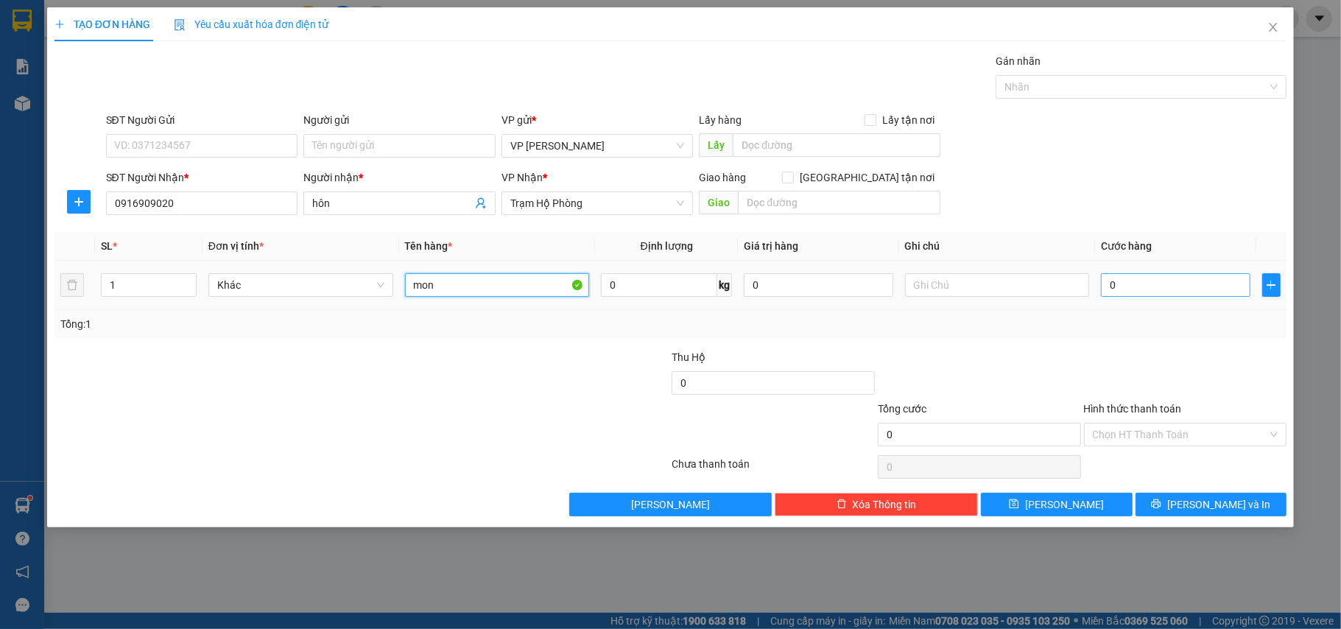
type input "mon"
click at [1144, 283] on input "0" at bounding box center [1175, 285] width 149 height 24
type input "005"
type input "5"
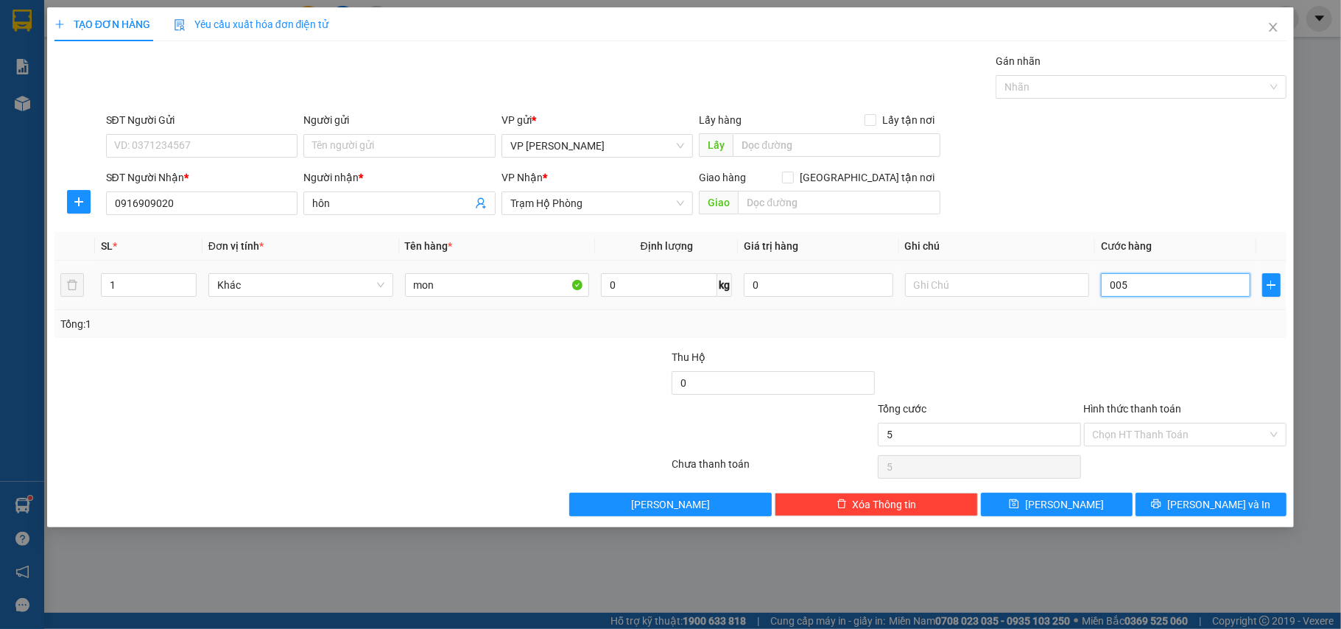
type input "0.050"
type input "50"
click at [1155, 437] on input "Hình thức thanh toán" at bounding box center [1180, 434] width 175 height 22
type input "50.000"
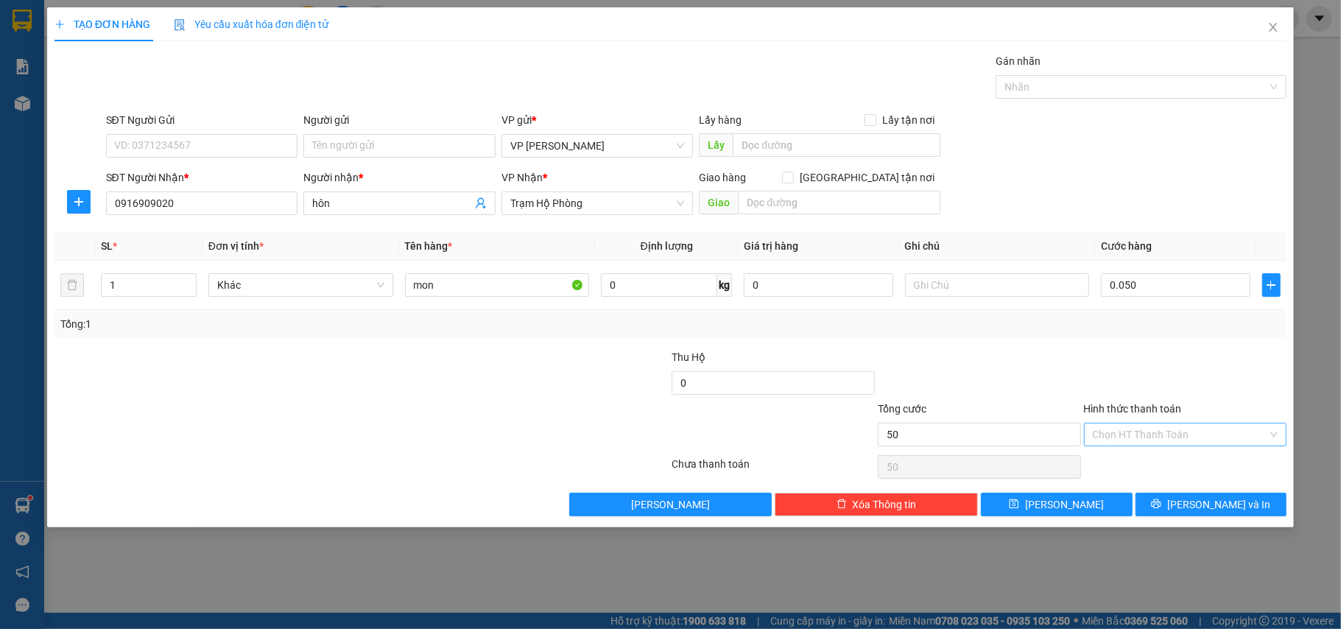
type input "50.000"
click at [1152, 468] on div "Tại văn phòng" at bounding box center [1186, 466] width 186 height 16
type input "0"
click at [1200, 513] on span "[PERSON_NAME] và In" at bounding box center [1218, 504] width 103 height 16
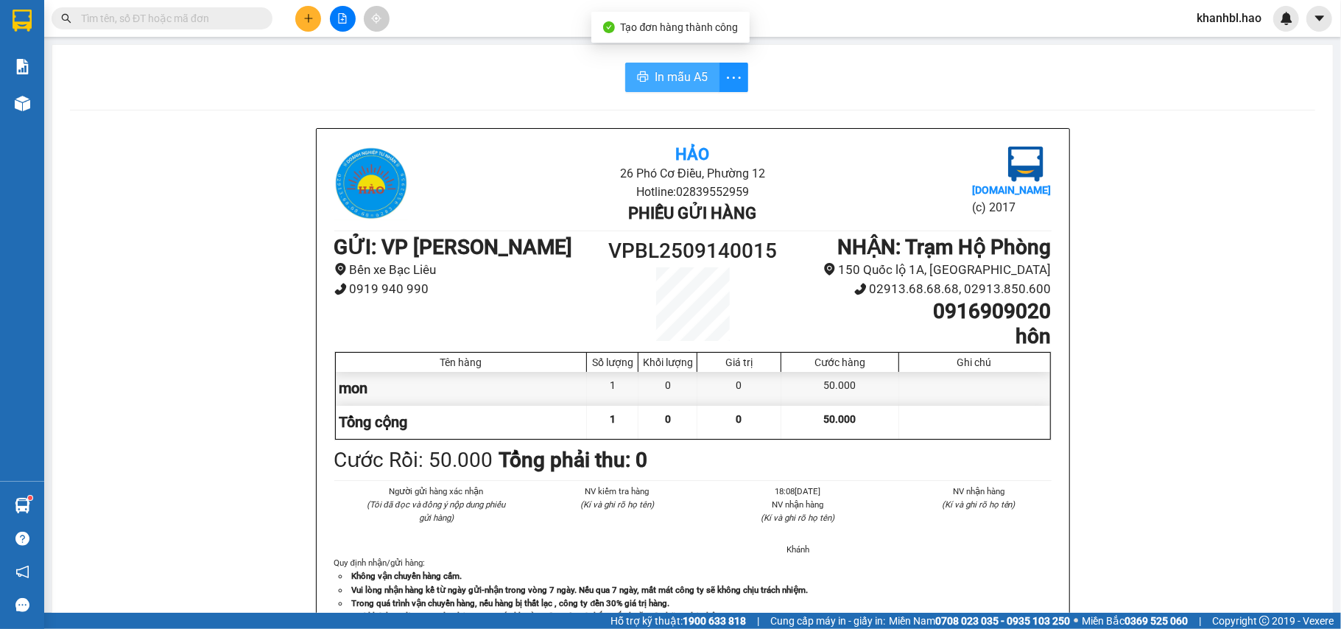
click at [669, 71] on span "In mẫu A5" at bounding box center [681, 77] width 53 height 18
